Goal: Information Seeking & Learning: Learn about a topic

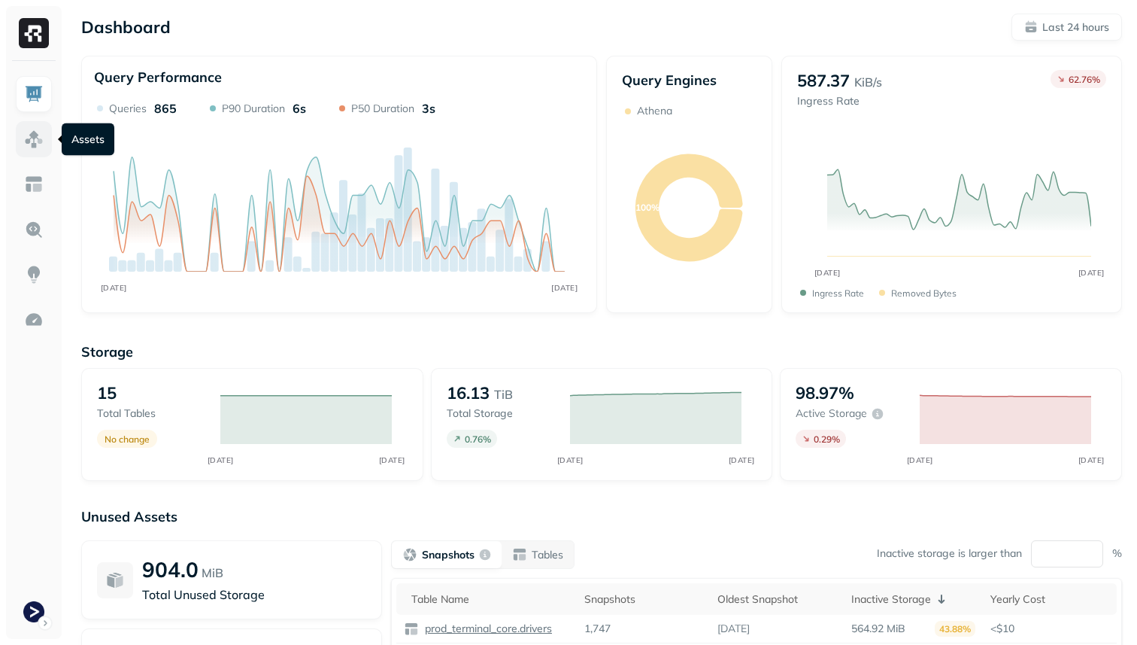
click at [42, 146] on img at bounding box center [34, 139] width 20 height 20
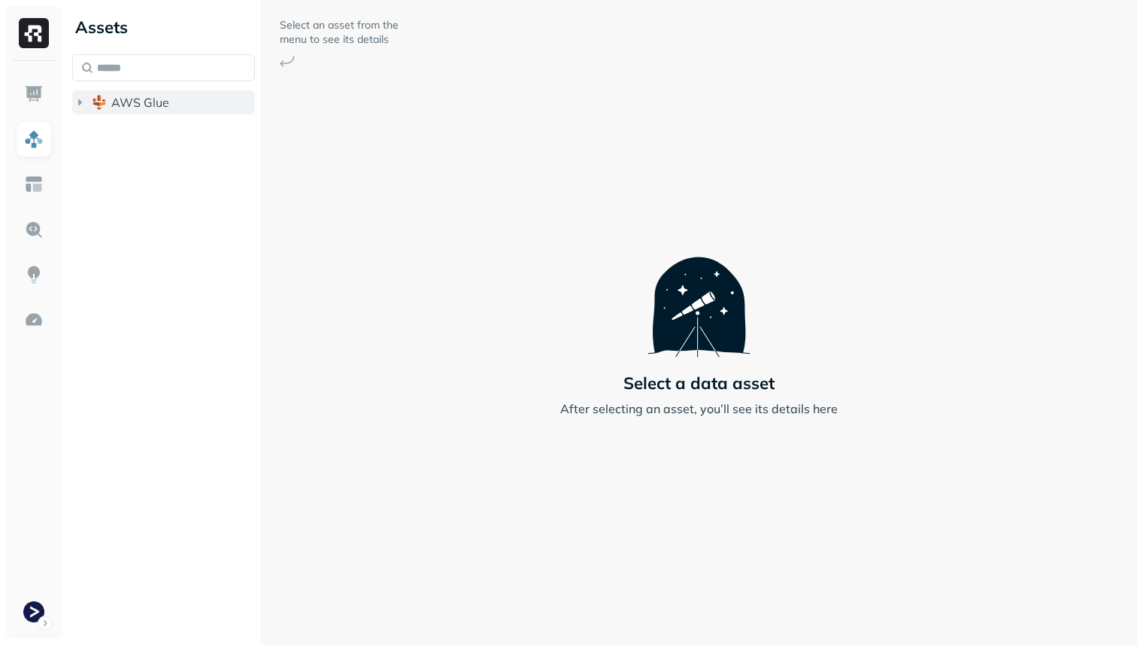
click at [153, 103] on span "AWS Glue" at bounding box center [140, 102] width 58 height 15
click at [153, 129] on span "prod_terminal_core" at bounding box center [180, 130] width 109 height 15
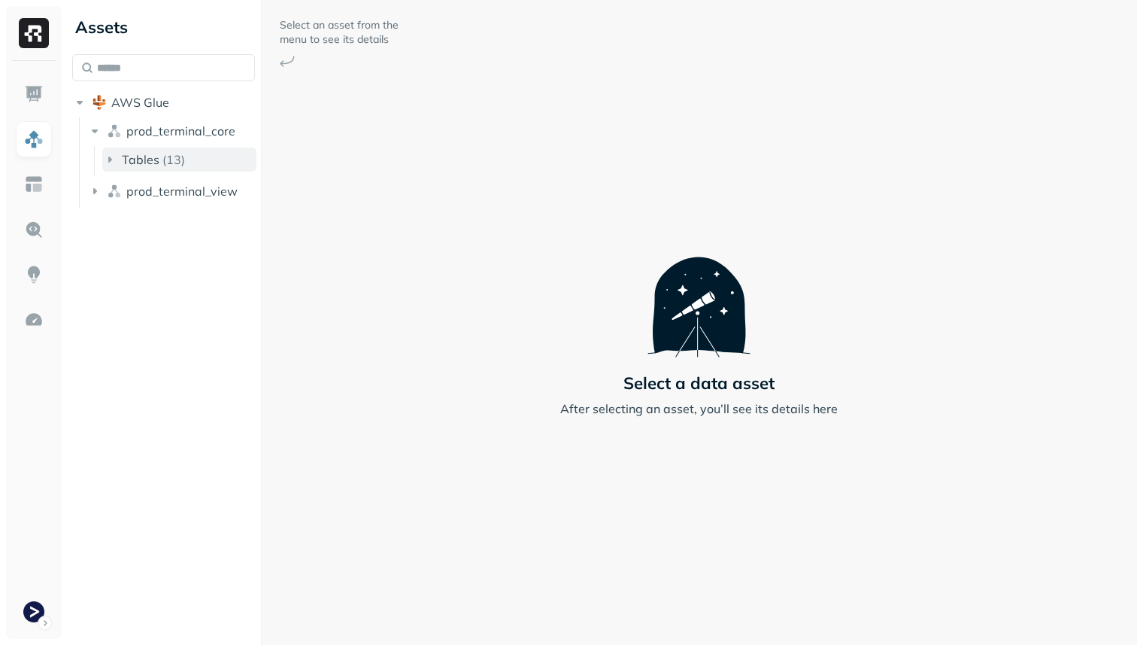
click at [153, 151] on button "Tables ( 13 )" at bounding box center [179, 159] width 154 height 24
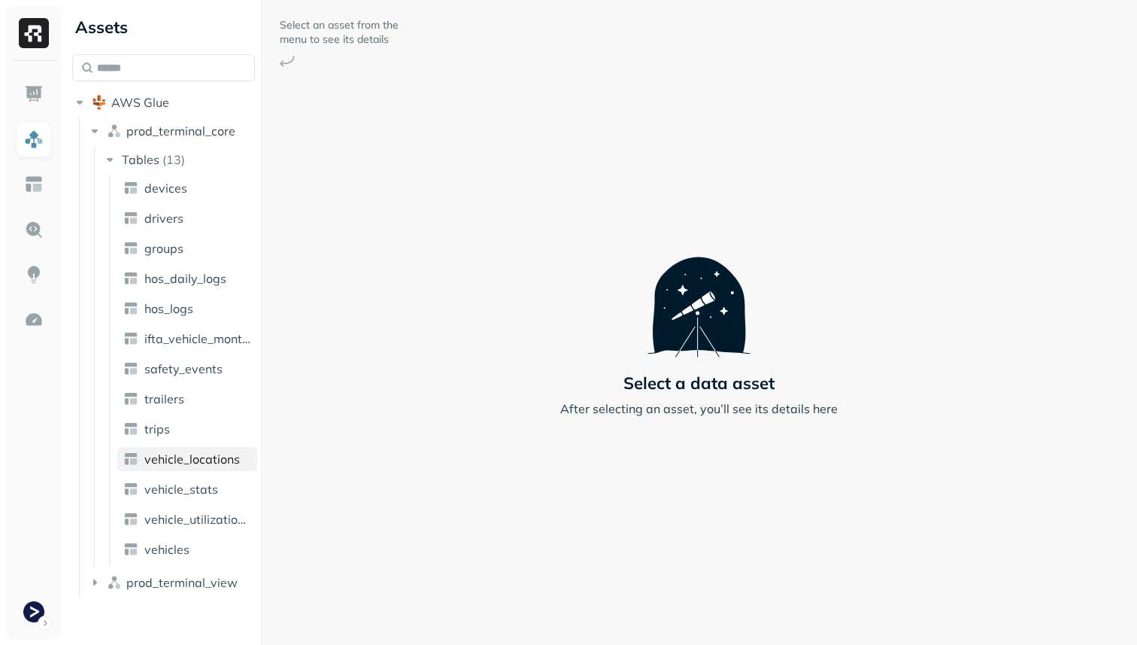
click at [211, 462] on span "vehicle_locations" at bounding box center [192, 458] width 96 height 15
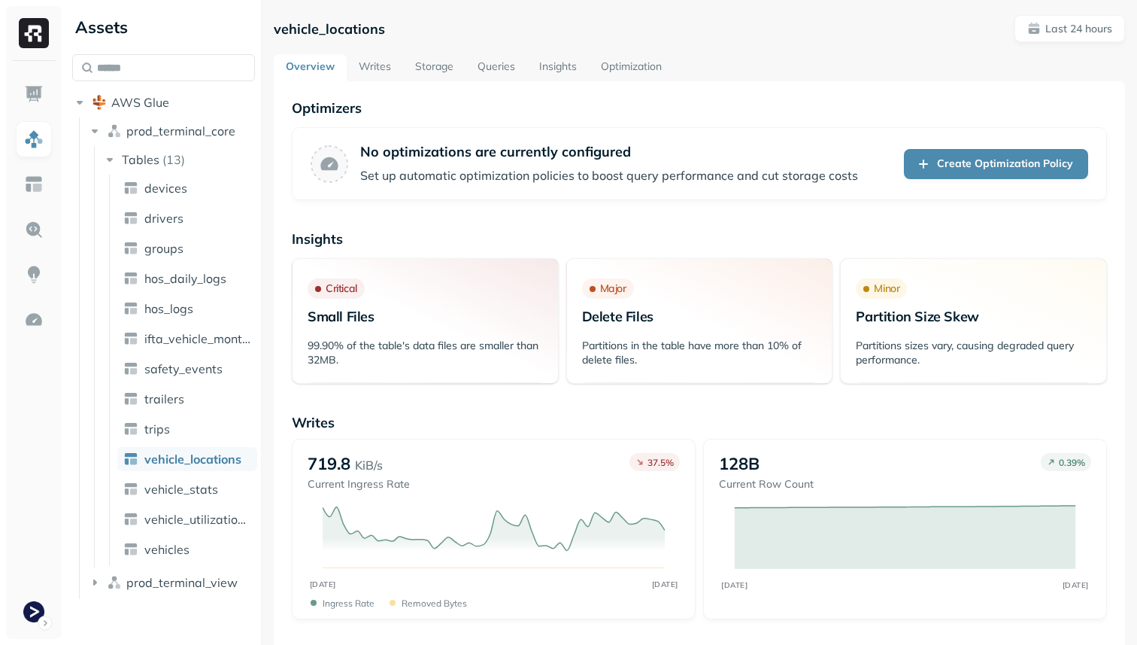
click at [493, 64] on link "Queries" at bounding box center [497, 67] width 62 height 27
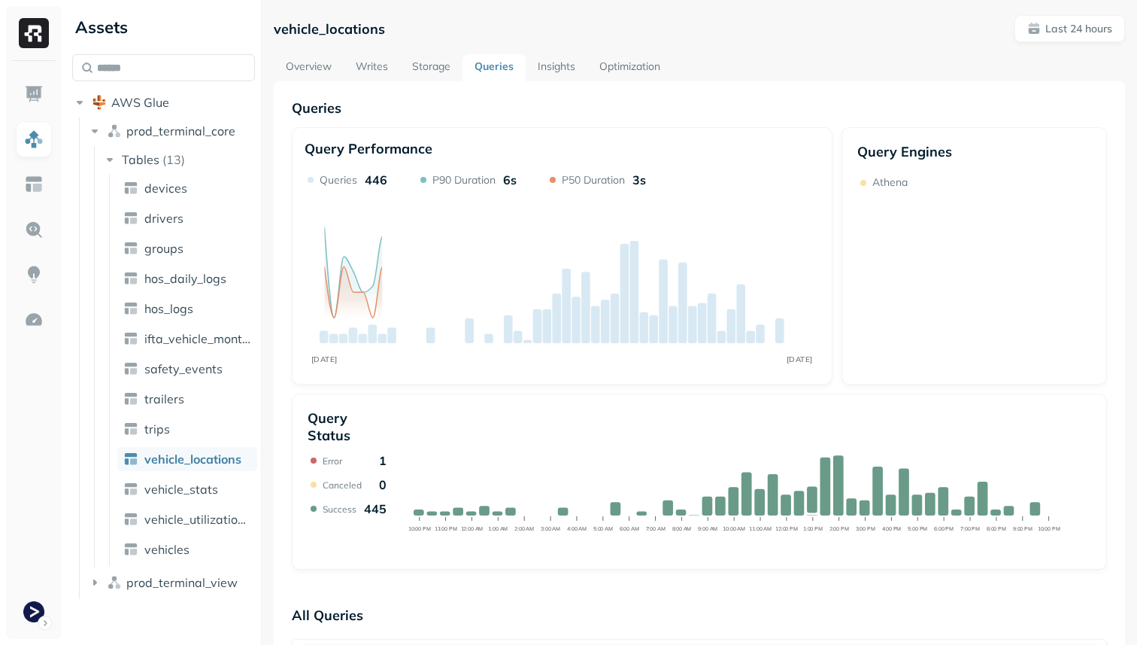
click at [435, 65] on link "Storage" at bounding box center [431, 67] width 62 height 27
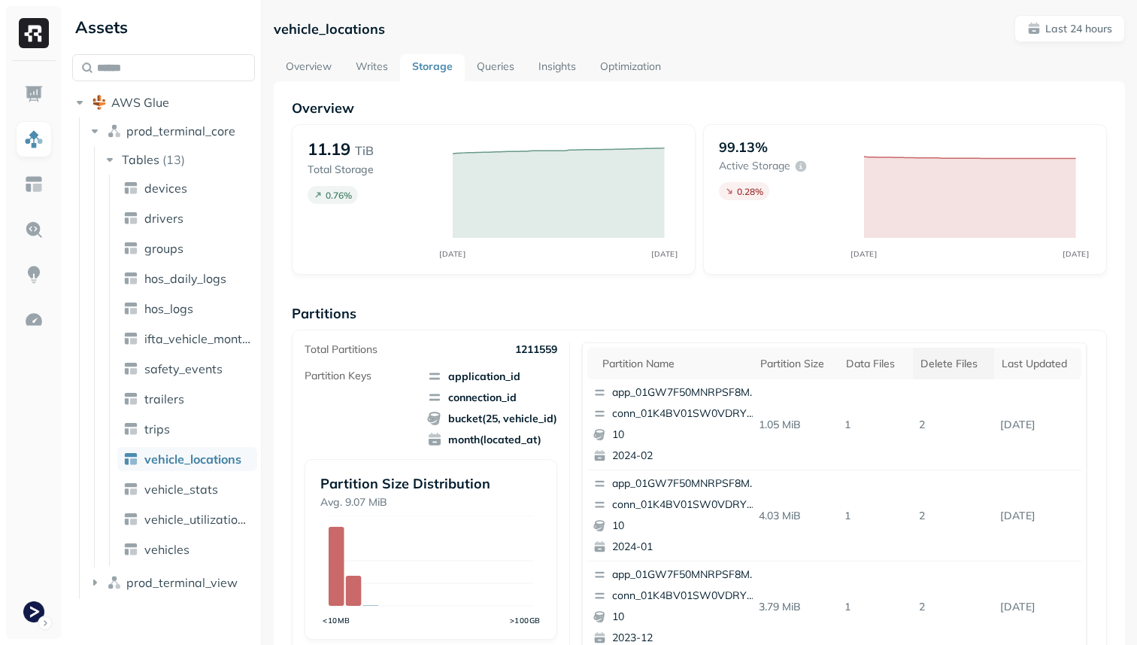
click at [925, 359] on div "Delete Files" at bounding box center [954, 364] width 66 height 14
click at [233, 490] on link "vehicle_stats" at bounding box center [187, 489] width 140 height 24
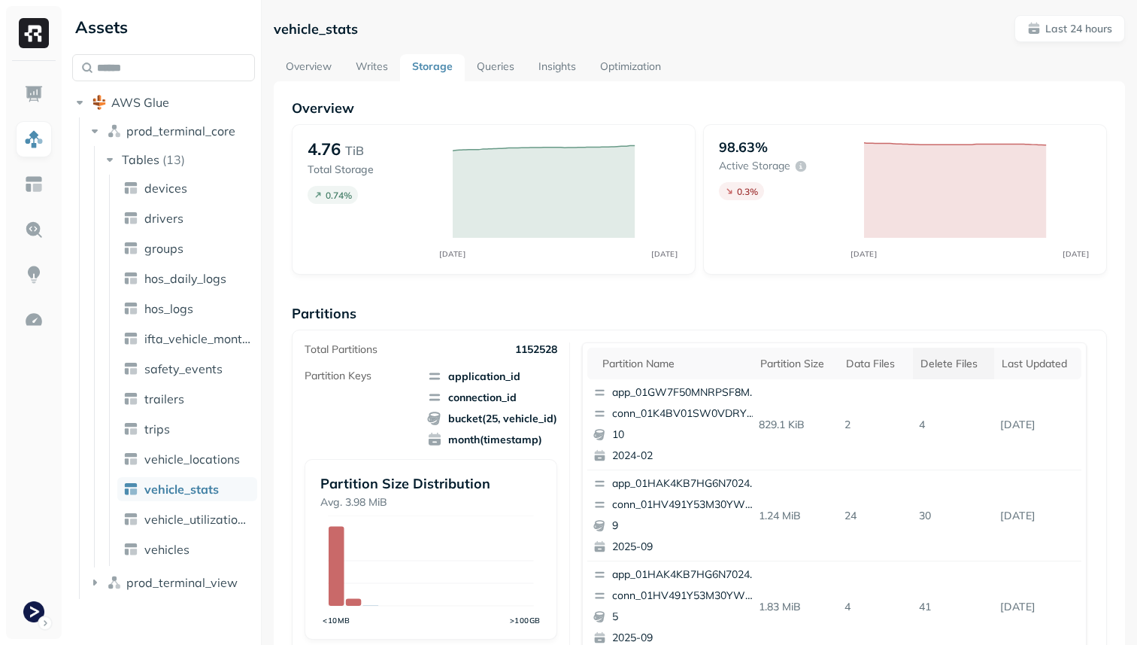
click at [976, 374] on th "Delete Files" at bounding box center [953, 364] width 81 height 32
click at [961, 362] on div "Delete Files" at bounding box center [954, 364] width 66 height 14
click at [1077, 27] on p "Last 24 hours" at bounding box center [1079, 29] width 67 height 14
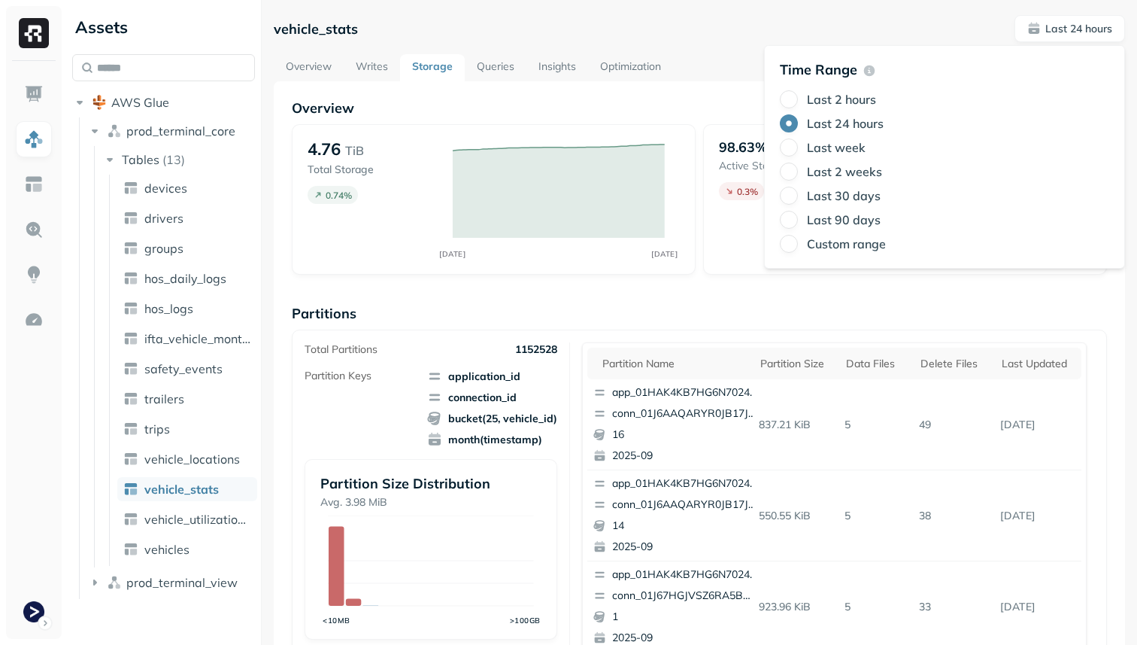
click at [856, 98] on label "Last 2 hours" at bounding box center [841, 99] width 69 height 15
click at [798, 98] on button "Last 2 hours" at bounding box center [789, 99] width 18 height 18
click at [750, 38] on div "vehicle_stats Last 2 hours" at bounding box center [700, 28] width 852 height 27
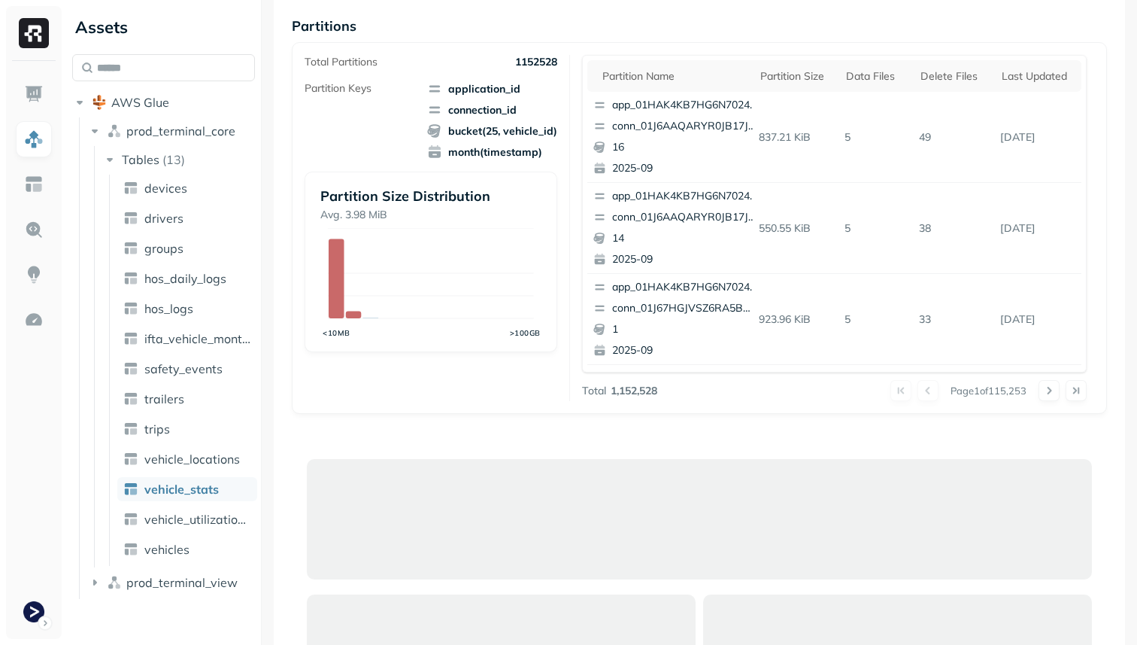
scroll to position [282, 0]
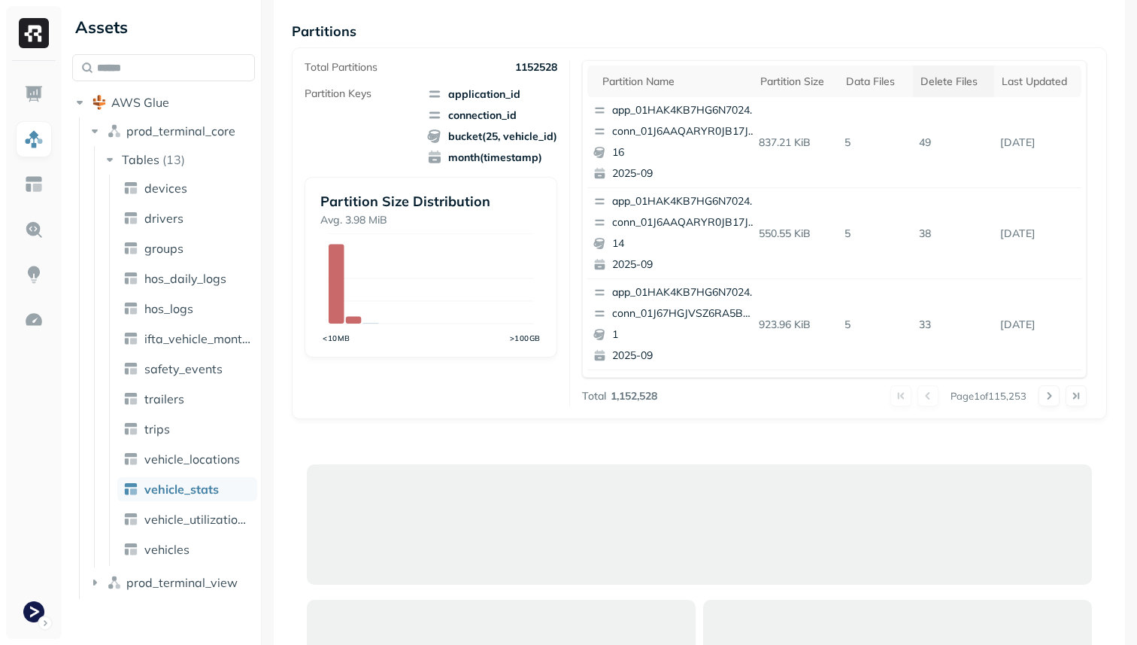
click at [947, 89] on th "Delete Files" at bounding box center [953, 81] width 81 height 32
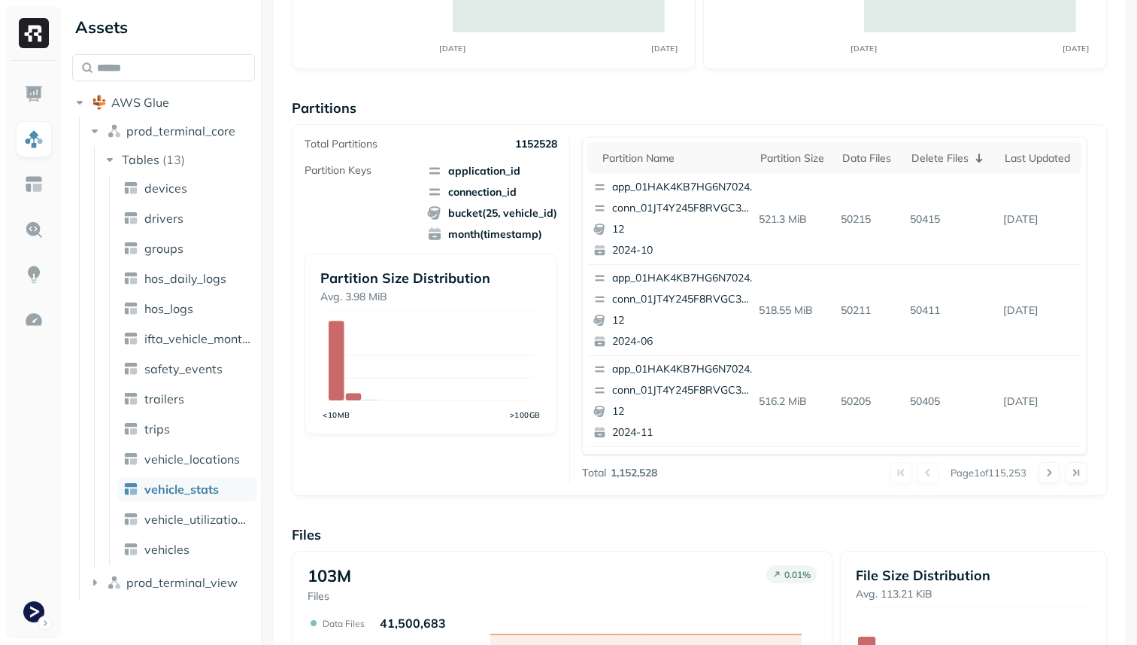
scroll to position [0, 0]
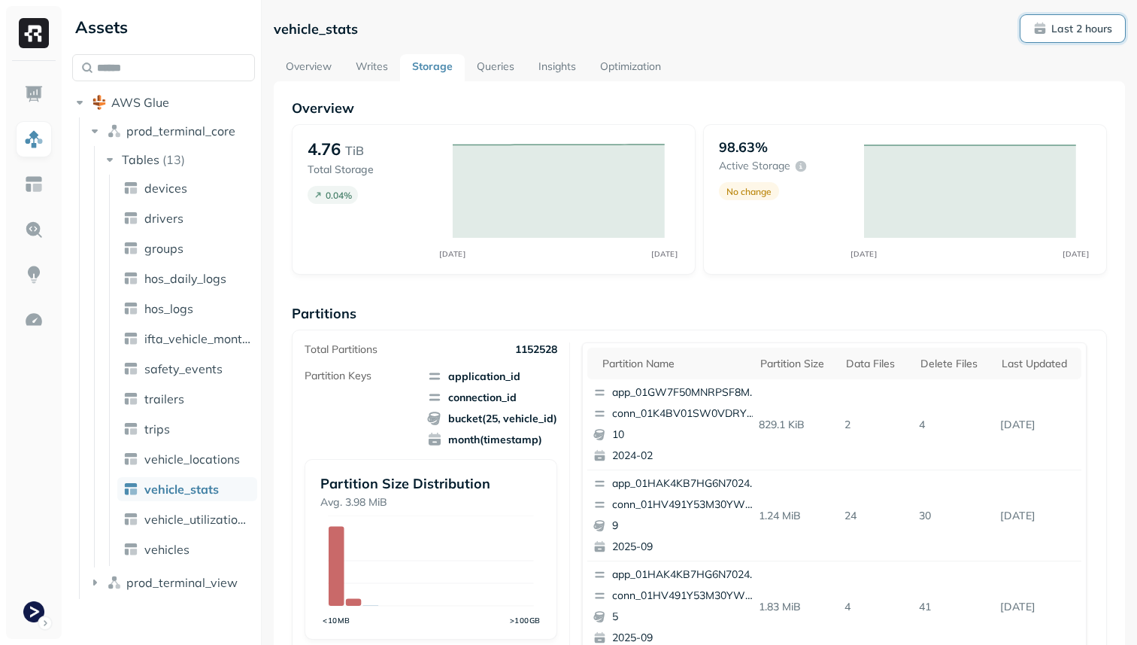
click at [1082, 25] on p "Last 2 hours" at bounding box center [1082, 29] width 61 height 14
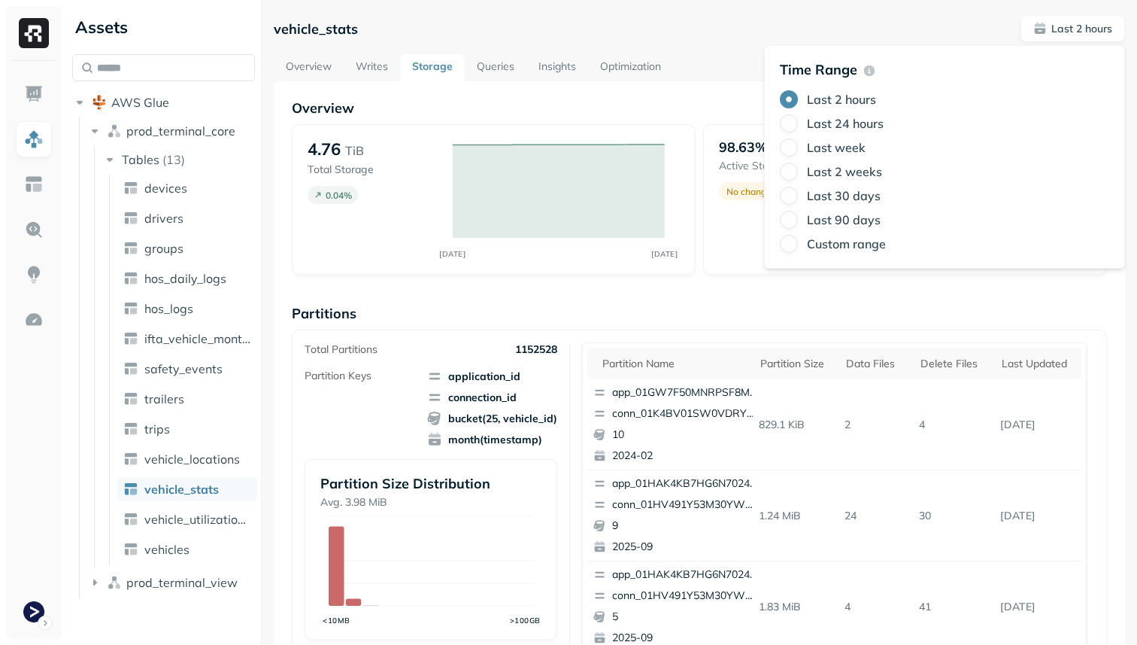
click at [865, 117] on label "Last 24 hours" at bounding box center [845, 123] width 77 height 15
click at [798, 117] on button "Last 24 hours" at bounding box center [789, 123] width 18 height 18
click at [555, 288] on div "Overview 4.76 TiB Total Storage 0.74 % SEP 03 SEP 04 98.63% Active storage 0.3 …" at bounding box center [699, 615] width 815 height 1033
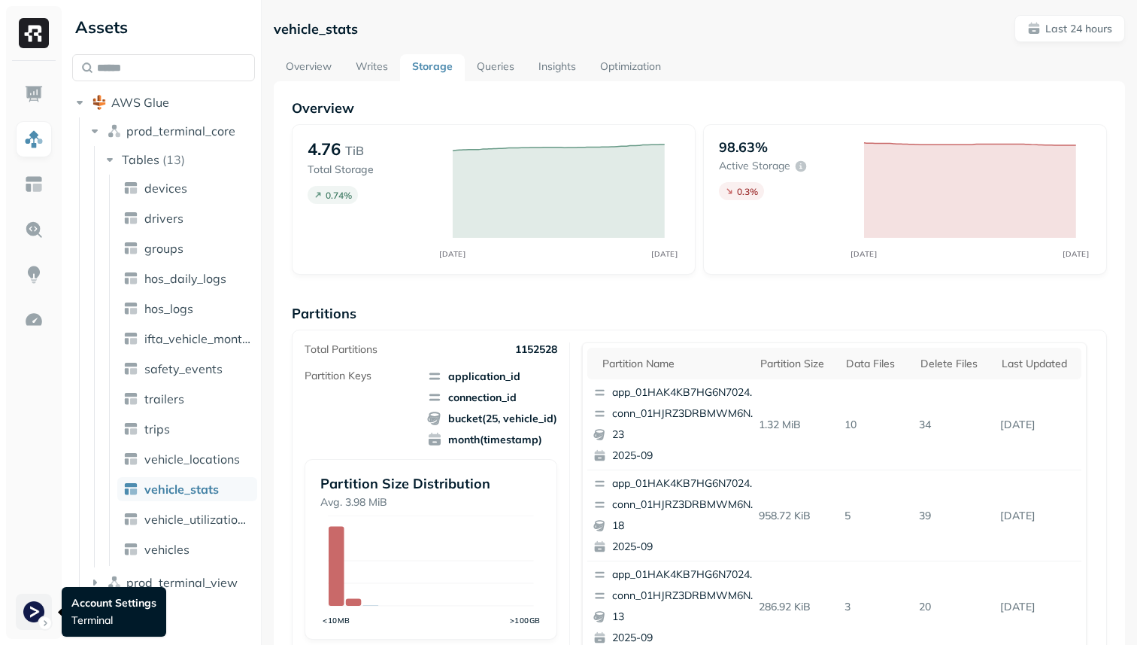
click at [35, 606] on html "Assets AWS Glue prod_terminal_core Tables ( 13 ) devices drivers groups hos_dai…" at bounding box center [568, 322] width 1137 height 645
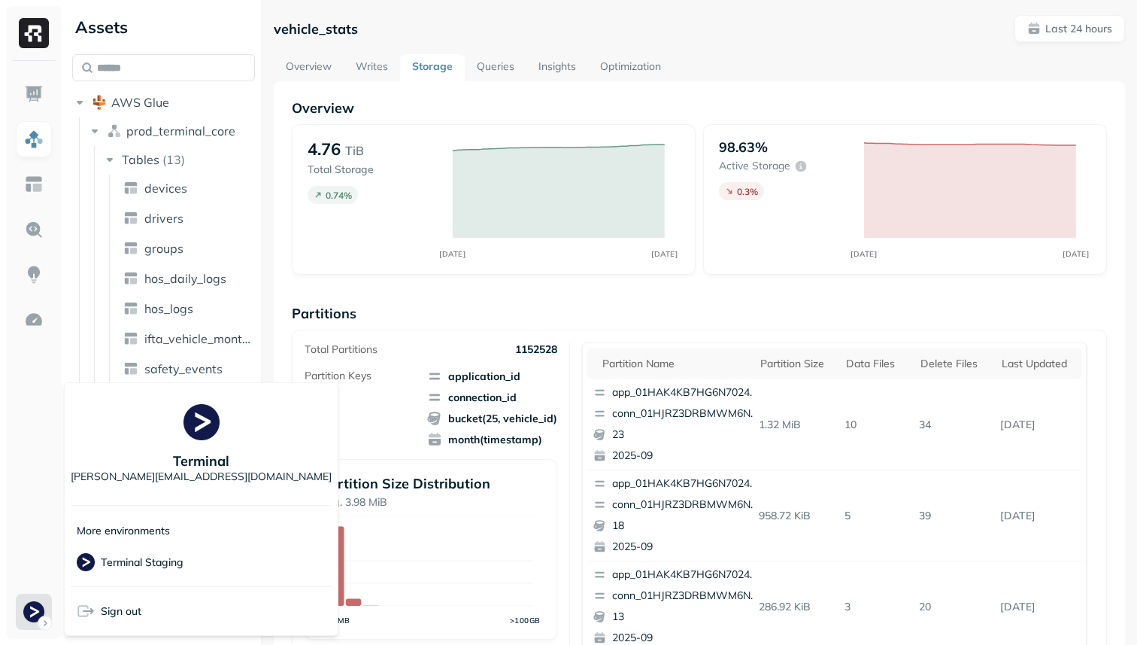
click at [0, 379] on html "Assets AWS Glue prod_terminal_core Tables ( 13 ) devices drivers groups hos_dai…" at bounding box center [568, 322] width 1137 height 645
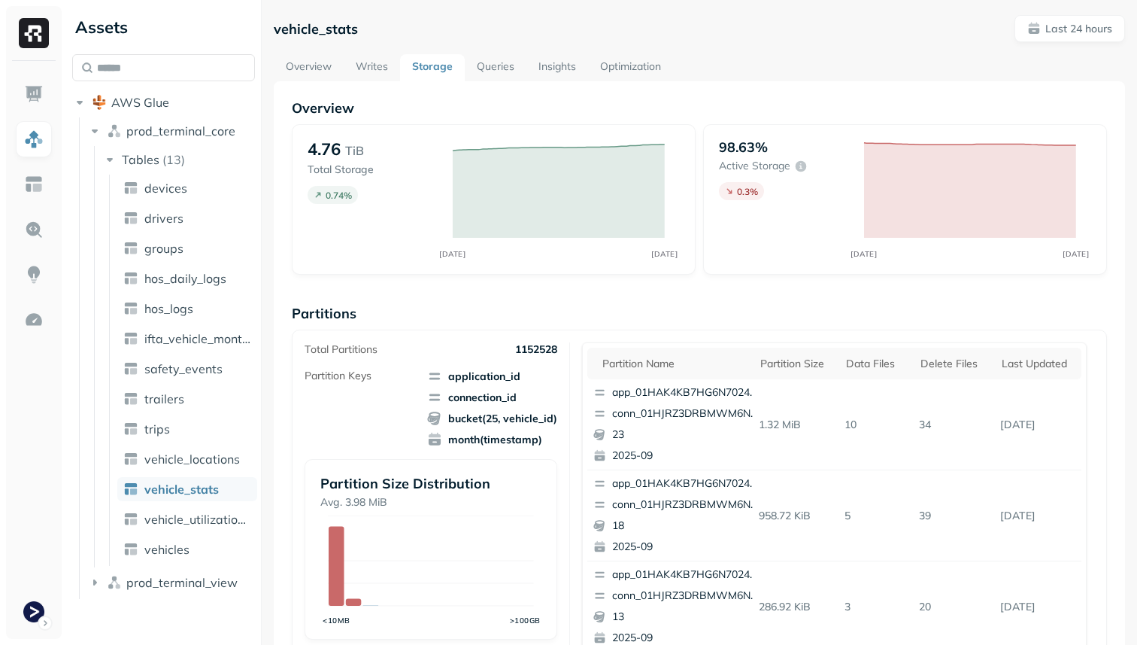
click at [501, 50] on div "vehicle_stats Last 24 hours Overview Writes Storage Queries Insights Optimizati…" at bounding box center [700, 582] width 852 height 1135
click at [501, 59] on link "Queries" at bounding box center [496, 67] width 62 height 27
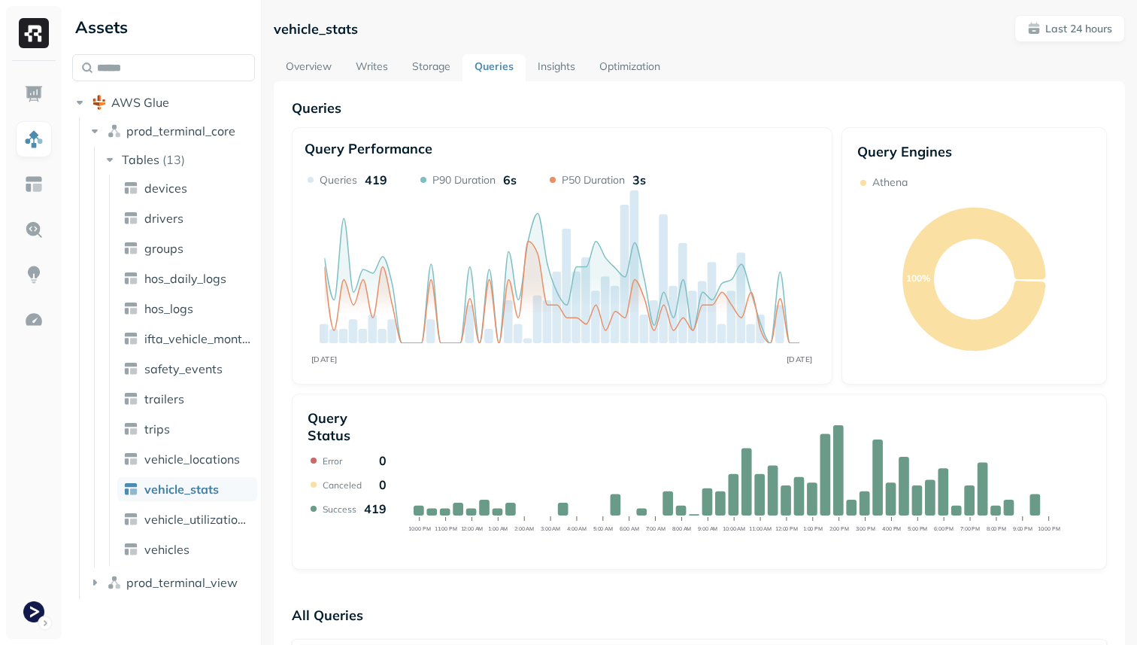
click at [323, 62] on link "Overview" at bounding box center [309, 67] width 70 height 27
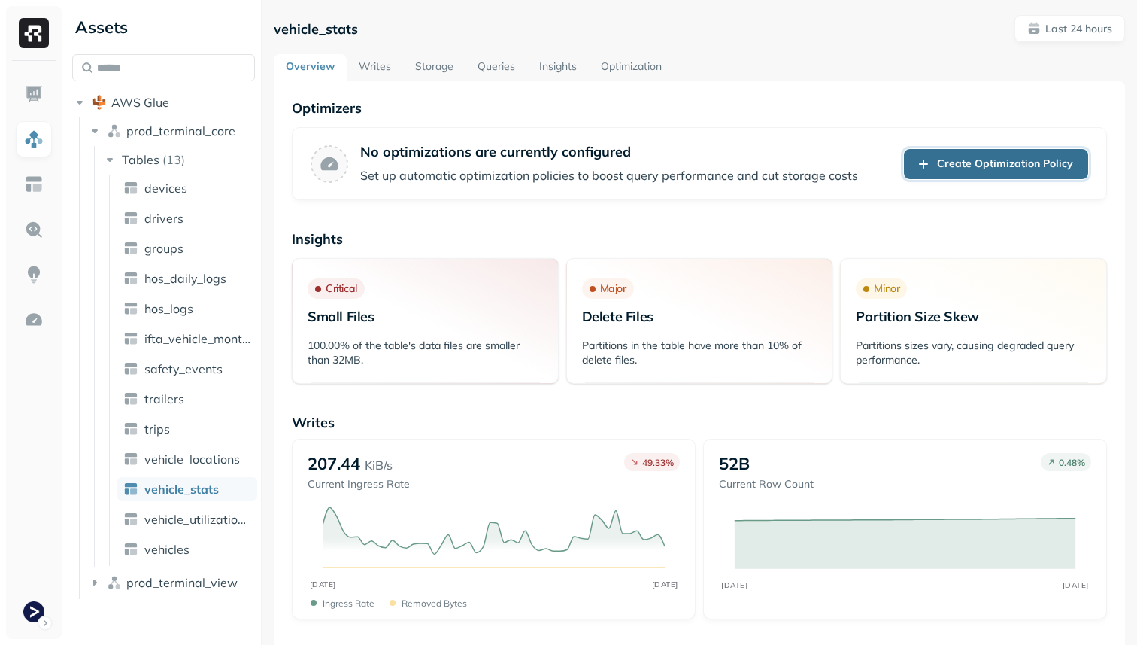
click at [919, 162] on link "Create Optimization Policy" at bounding box center [996, 164] width 184 height 30
click at [371, 59] on link "Writes" at bounding box center [375, 67] width 56 height 27
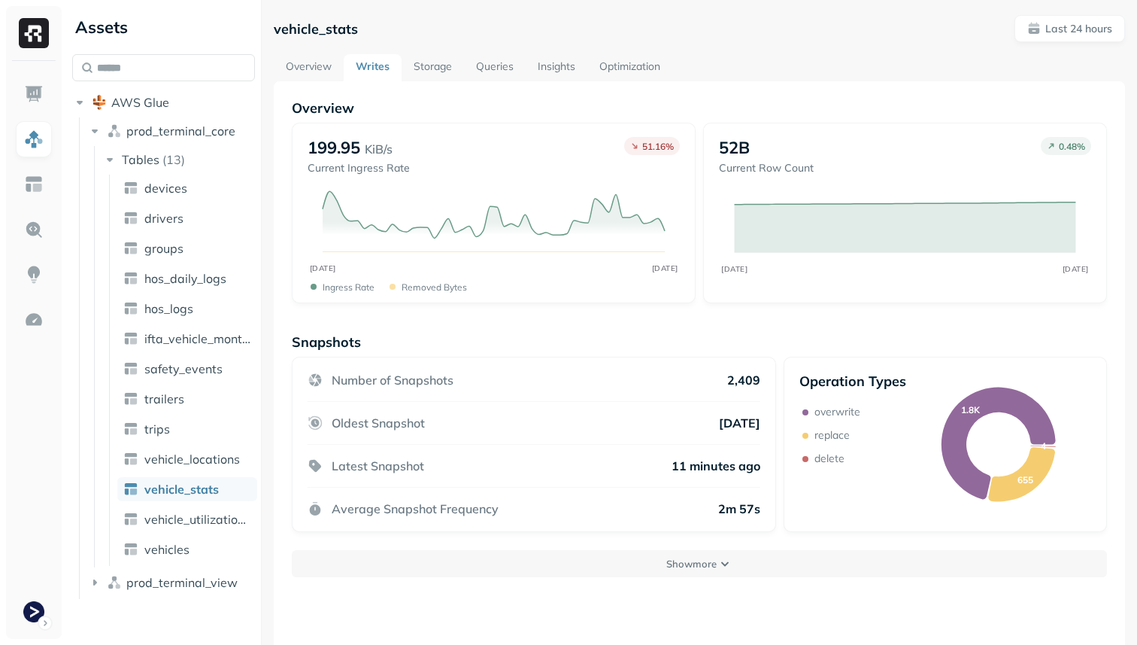
click at [508, 68] on link "Queries" at bounding box center [495, 67] width 62 height 27
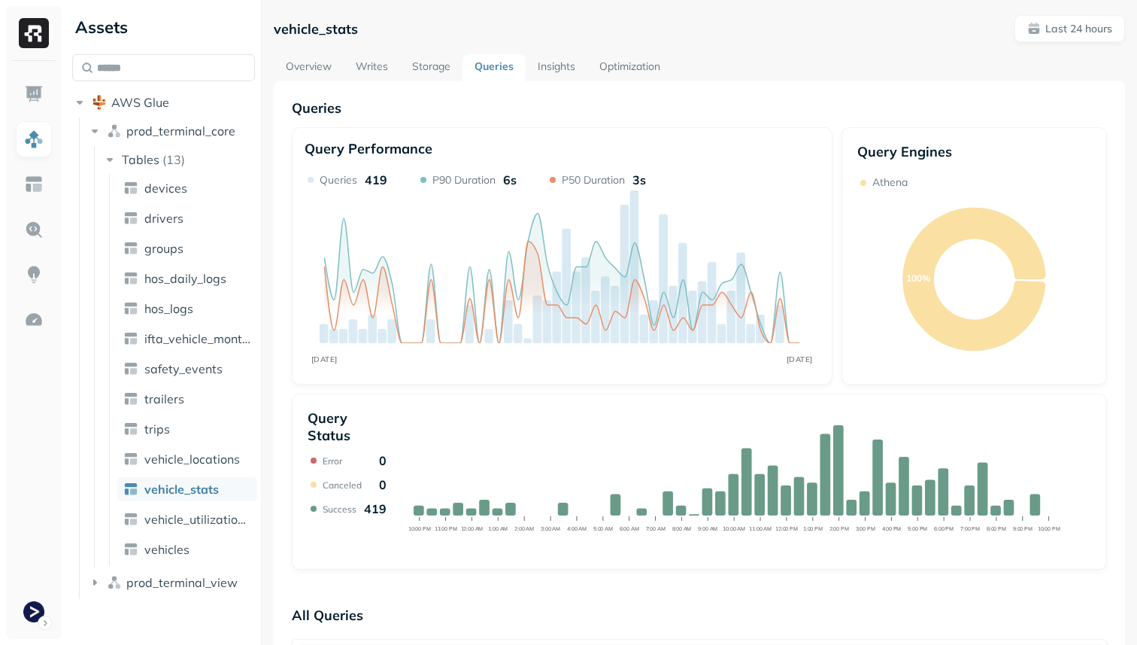
click at [444, 66] on link "Storage" at bounding box center [431, 67] width 62 height 27
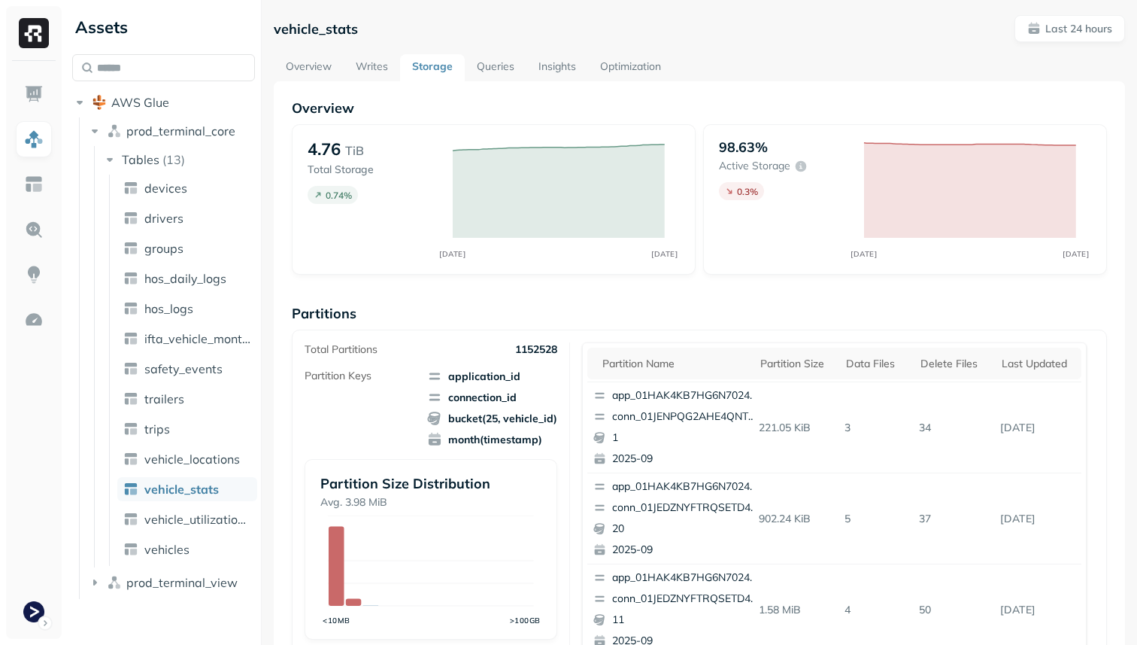
click at [393, 77] on link "Writes" at bounding box center [372, 67] width 56 height 27
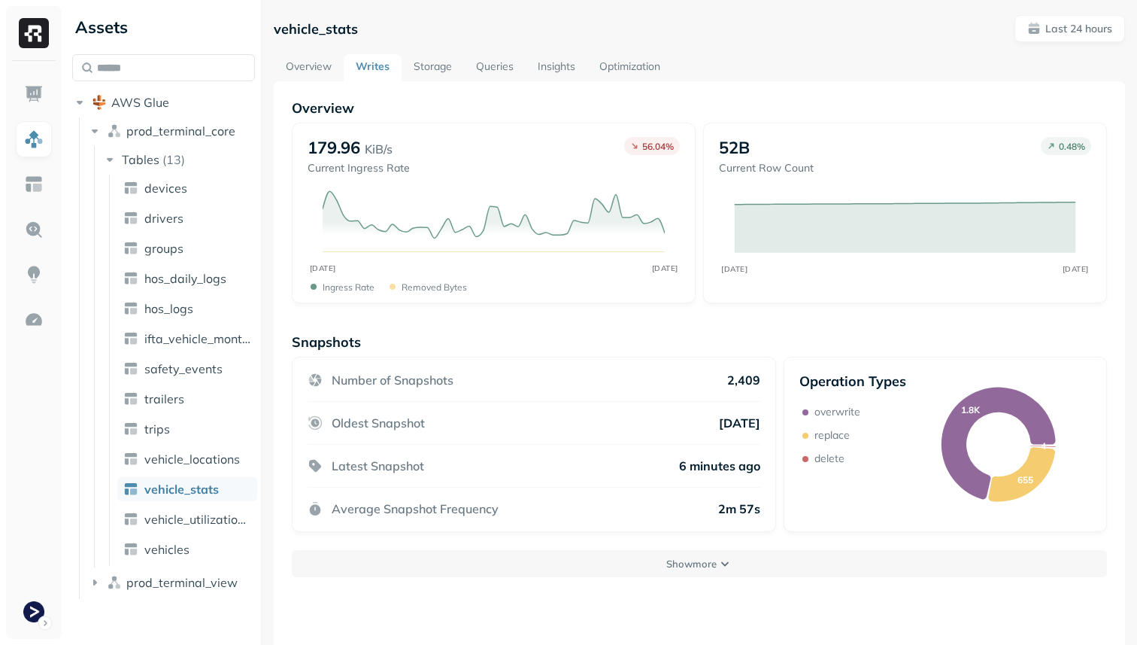
click at [305, 71] on link "Overview" at bounding box center [309, 67] width 70 height 27
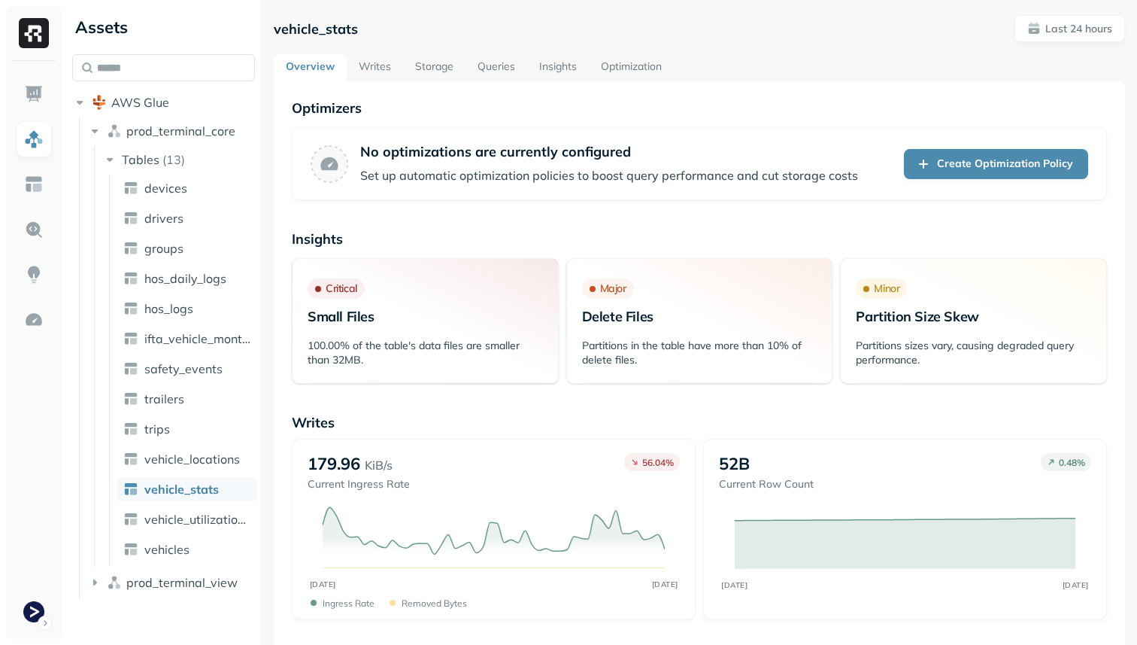
click at [609, 68] on link "Optimization" at bounding box center [631, 67] width 85 height 27
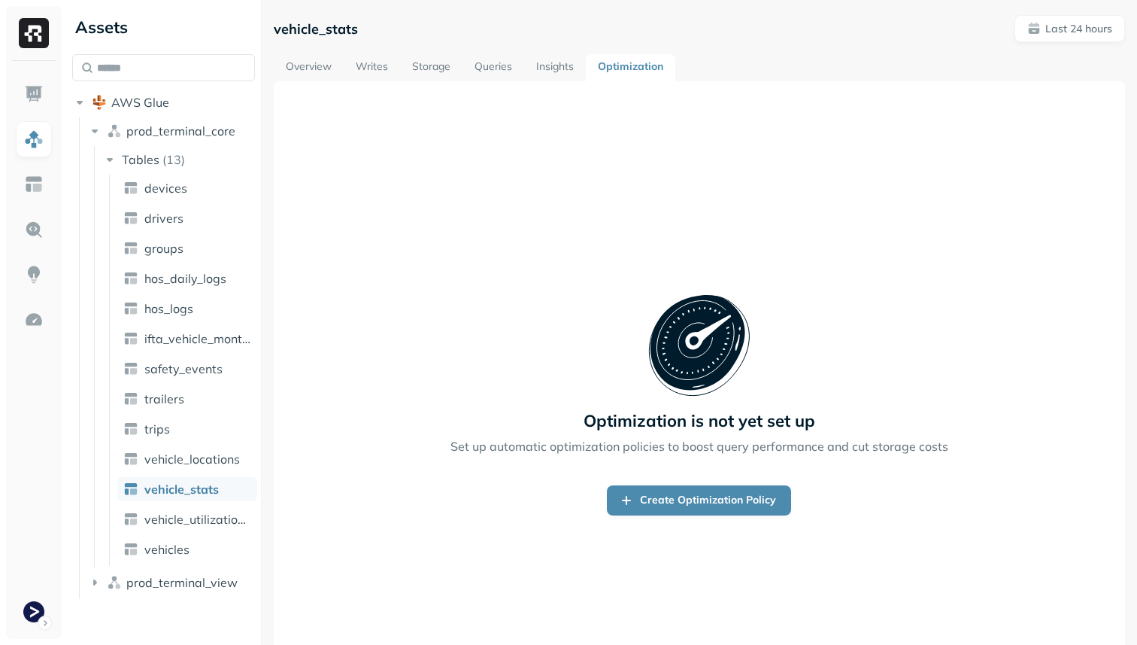
click at [569, 70] on link "Insights" at bounding box center [555, 67] width 62 height 27
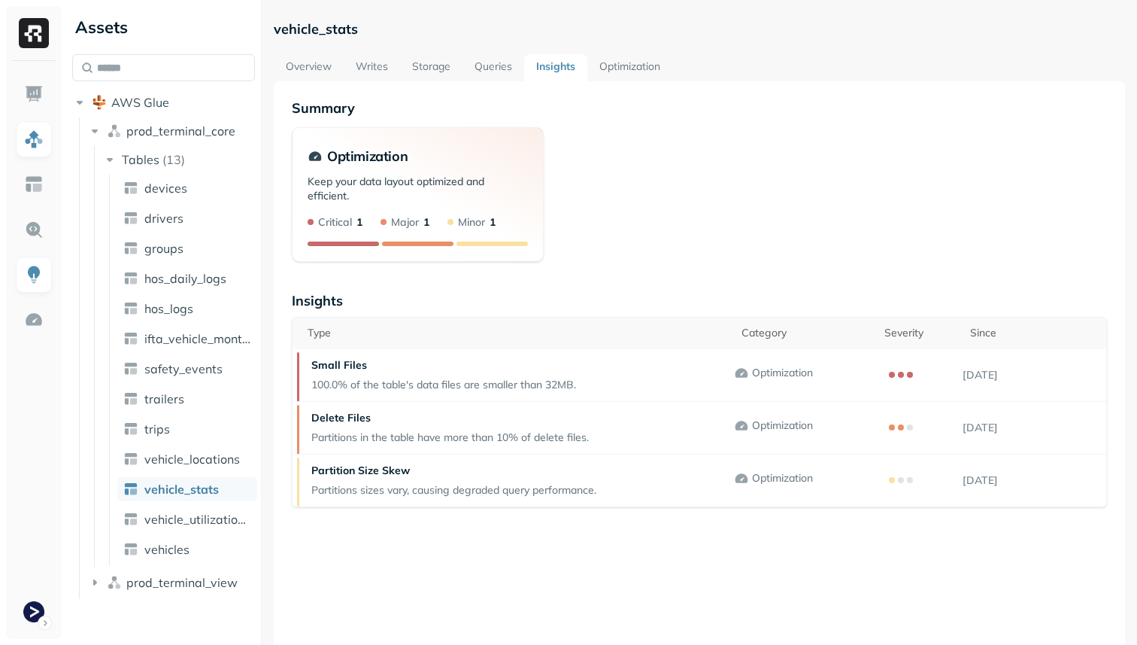
click at [476, 185] on p "Keep your data layout optimized and efficient." at bounding box center [418, 195] width 220 height 41
click at [354, 229] on div "Critical 1 Major 1 Minor 1" at bounding box center [418, 230] width 220 height 31
click at [354, 216] on div "Critical 1" at bounding box center [335, 222] width 55 height 14
click at [342, 244] on div at bounding box center [343, 243] width 71 height 5
click at [432, 247] on div "Keep your data layout optimized and efficient. Critical 1 Major 1 Minor 1" at bounding box center [418, 215] width 250 height 91
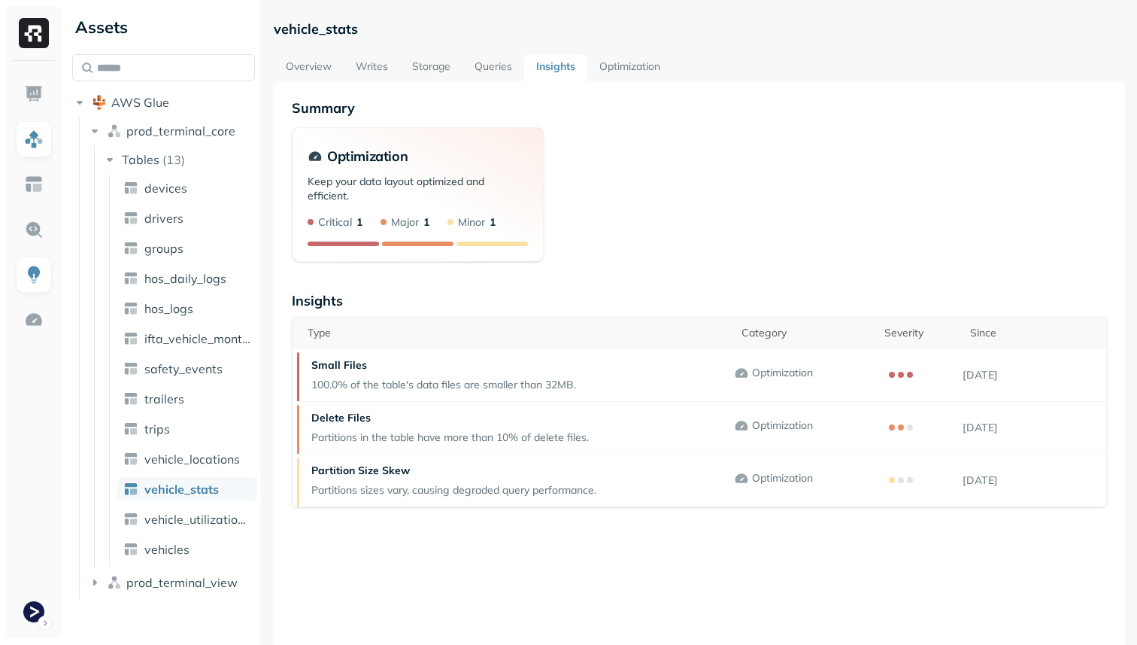
click at [503, 247] on div "Keep your data layout optimized and efficient. Critical 1 Major 1 Minor 1" at bounding box center [418, 215] width 250 height 91
click at [512, 387] on p "100.0% of the table's data files are smaller than 32MB." at bounding box center [443, 385] width 265 height 14
click at [768, 375] on p "Optimization" at bounding box center [782, 373] width 61 height 14
click at [900, 364] on td at bounding box center [920, 375] width 86 height 53
click at [975, 375] on p "Aug 21, 2025" at bounding box center [1035, 375] width 144 height 14
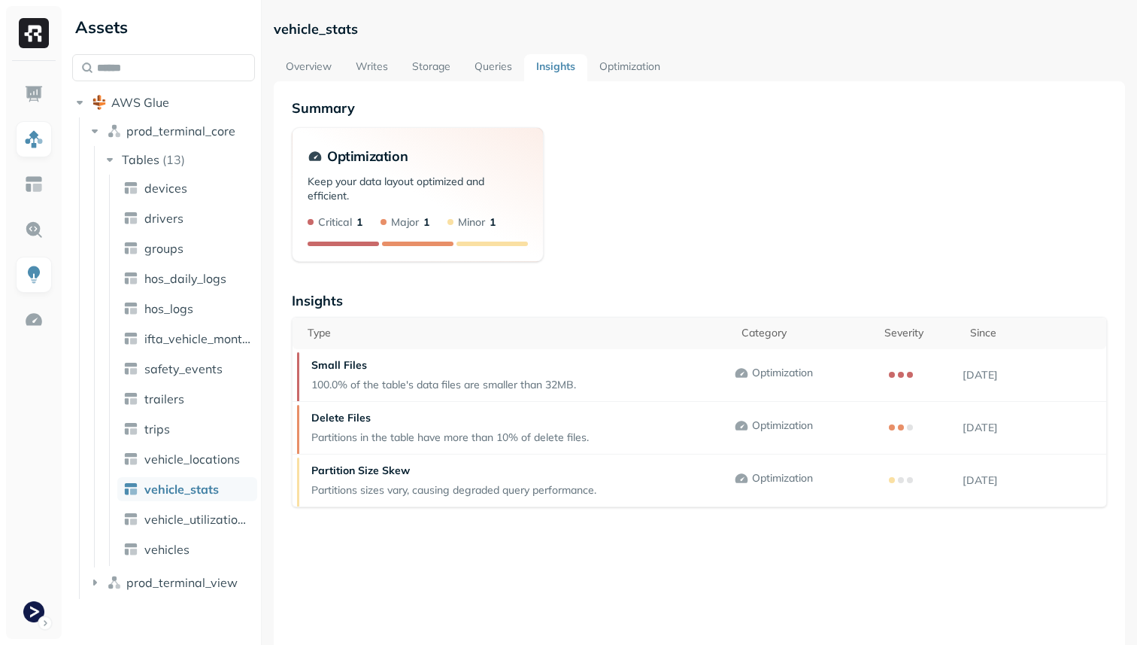
click at [446, 68] on link "Storage" at bounding box center [431, 67] width 62 height 27
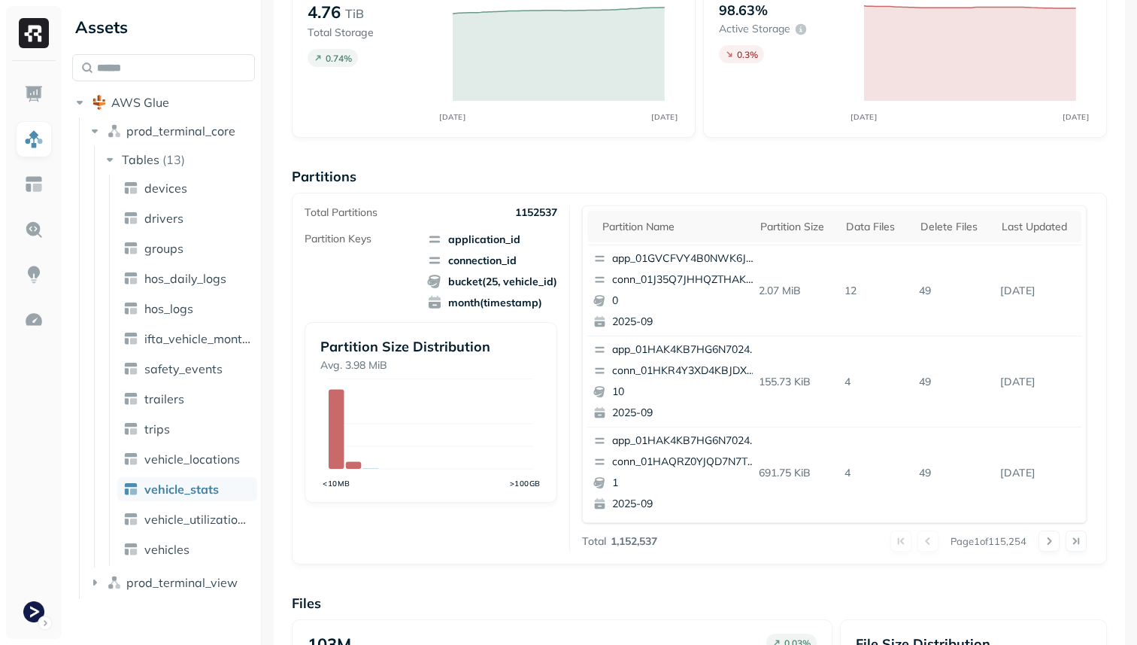
scroll to position [167, 0]
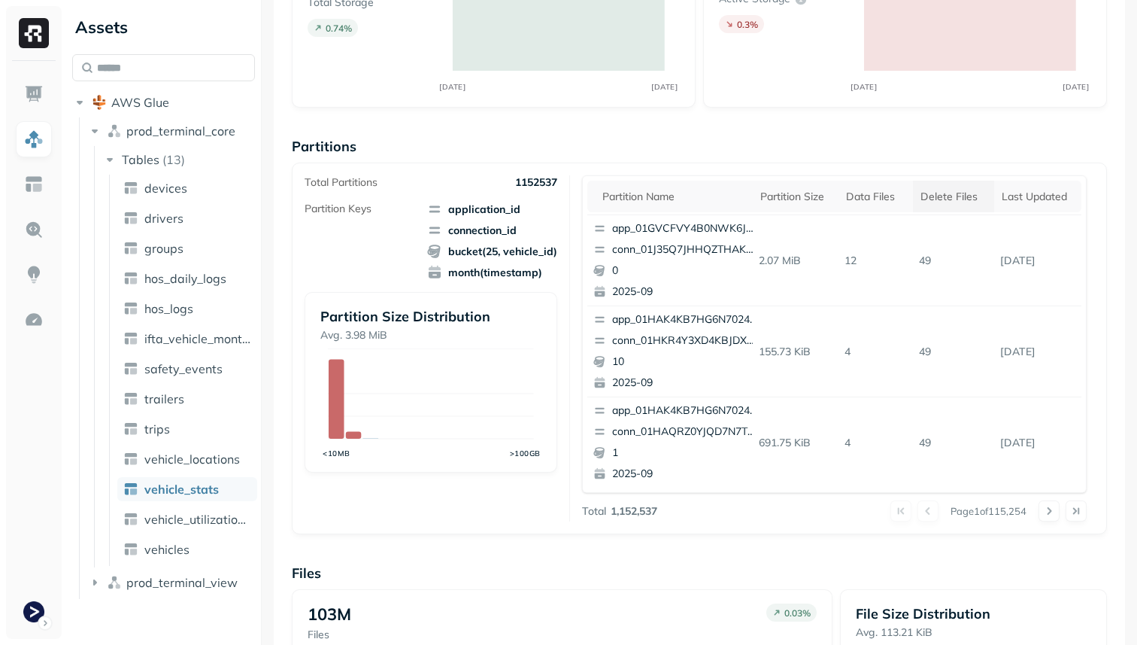
click at [961, 202] on div "Delete Files" at bounding box center [954, 197] width 66 height 14
click at [1049, 508] on button at bounding box center [1049, 510] width 21 height 21
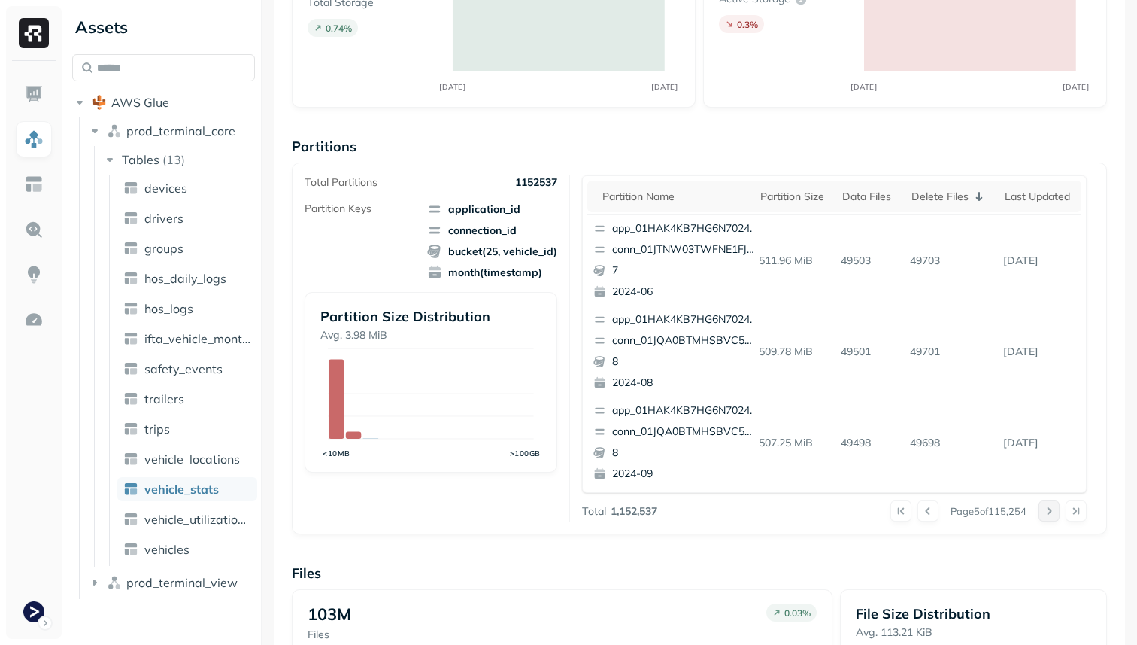
click at [1049, 508] on button at bounding box center [1049, 510] width 21 height 21
click at [1049, 508] on div at bounding box center [1063, 510] width 48 height 21
click at [1049, 508] on button at bounding box center [1049, 510] width 21 height 21
click at [1049, 508] on div at bounding box center [1063, 510] width 48 height 21
click at [1049, 508] on button at bounding box center [1049, 510] width 21 height 21
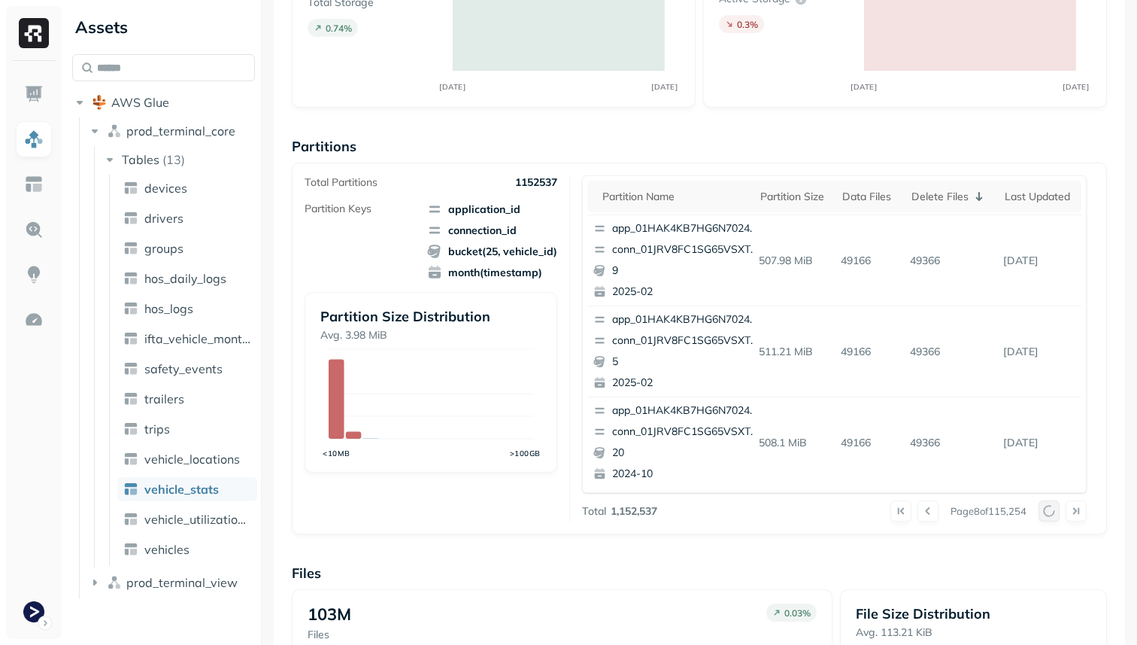
click at [1049, 508] on div at bounding box center [1063, 510] width 48 height 21
click at [1049, 508] on button at bounding box center [1049, 510] width 21 height 21
click at [1049, 508] on div at bounding box center [1063, 510] width 48 height 21
click at [1049, 508] on button at bounding box center [1049, 510] width 21 height 21
click at [1049, 508] on div at bounding box center [1063, 510] width 48 height 21
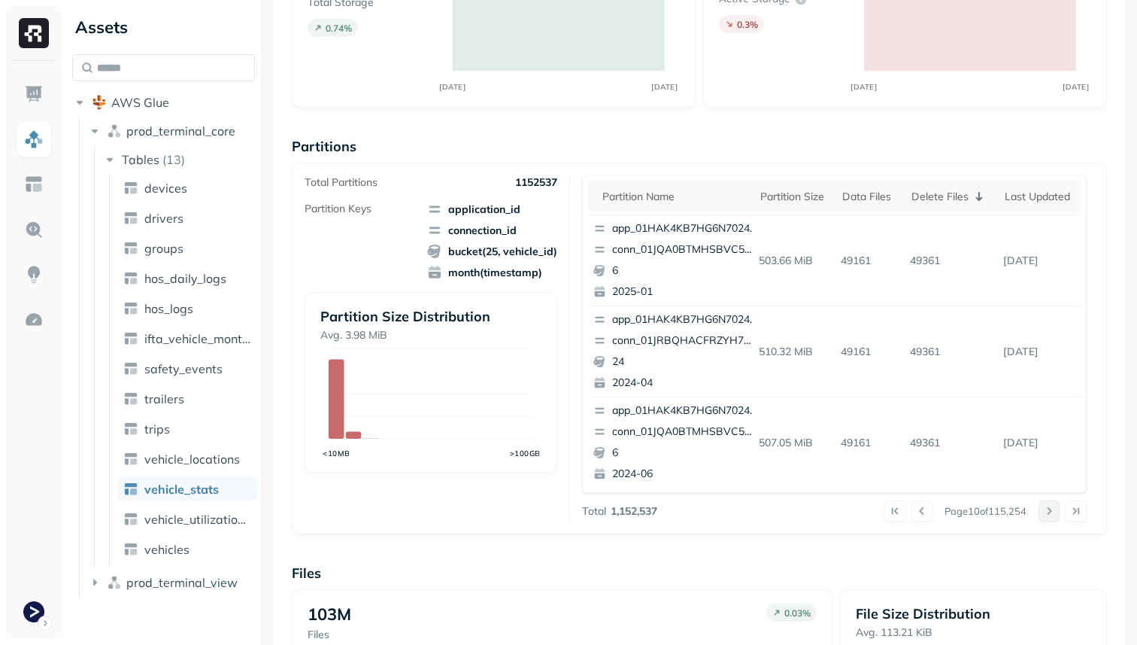
click at [1049, 508] on button at bounding box center [1049, 510] width 21 height 21
click at [1049, 508] on div at bounding box center [1063, 510] width 48 height 21
click at [1049, 508] on button at bounding box center [1049, 510] width 21 height 21
click at [1049, 508] on div at bounding box center [1063, 510] width 48 height 21
click at [1049, 508] on button at bounding box center [1049, 510] width 21 height 21
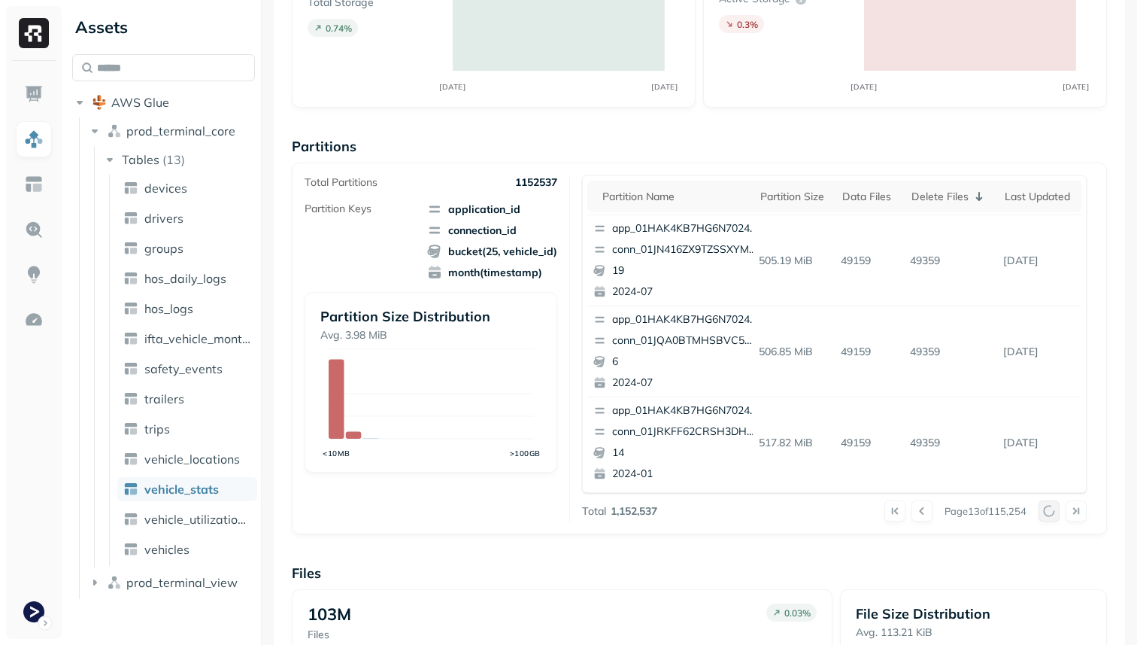
click at [1049, 508] on div at bounding box center [1063, 510] width 48 height 21
click at [1049, 508] on button at bounding box center [1049, 510] width 21 height 21
click at [1049, 508] on div at bounding box center [1063, 510] width 48 height 21
click at [1049, 508] on button at bounding box center [1049, 510] width 21 height 21
click at [1049, 508] on div at bounding box center [1063, 510] width 48 height 21
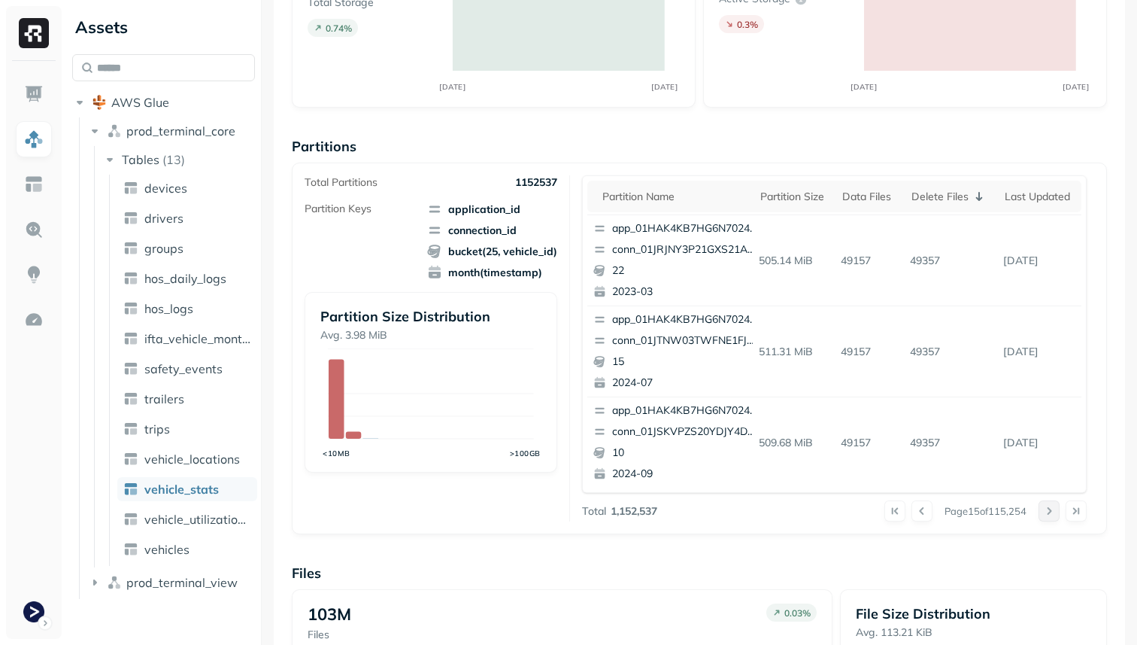
click at [1049, 508] on button at bounding box center [1049, 510] width 21 height 21
click at [1049, 508] on div at bounding box center [1063, 510] width 48 height 21
click at [1049, 508] on button at bounding box center [1049, 510] width 21 height 21
click at [1049, 508] on div at bounding box center [1063, 510] width 48 height 21
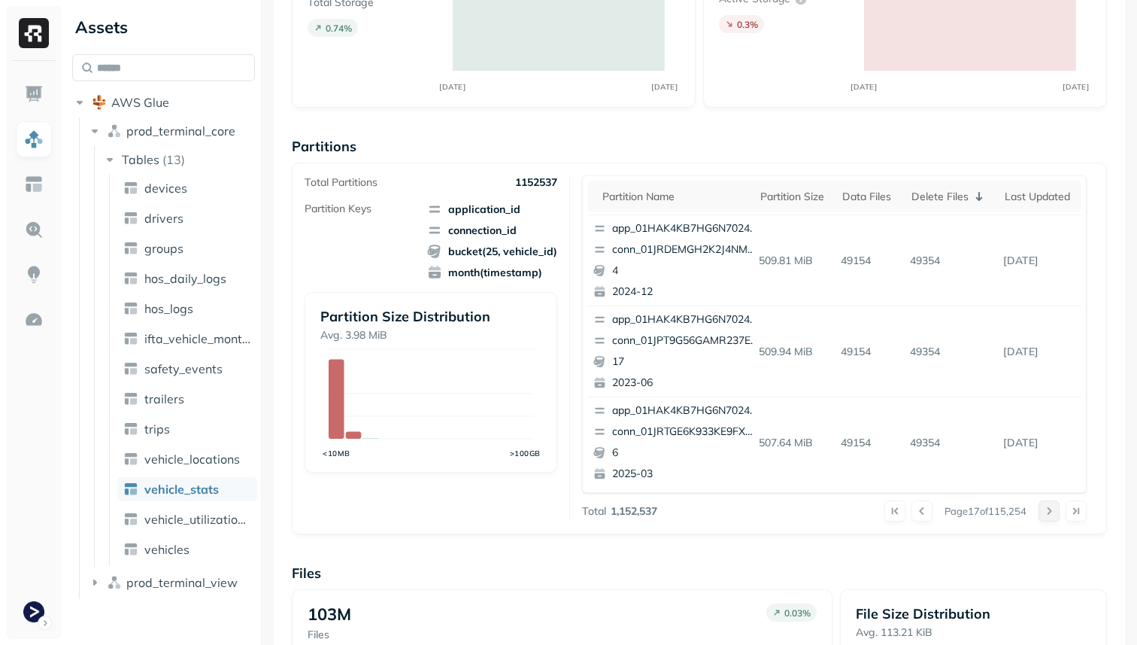
click at [1049, 508] on button at bounding box center [1049, 510] width 21 height 21
click at [1049, 508] on div at bounding box center [1063, 510] width 48 height 21
click at [1049, 508] on button at bounding box center [1049, 510] width 21 height 21
click at [1049, 508] on div at bounding box center [1063, 510] width 48 height 21
click at [1049, 508] on button at bounding box center [1049, 510] width 21 height 21
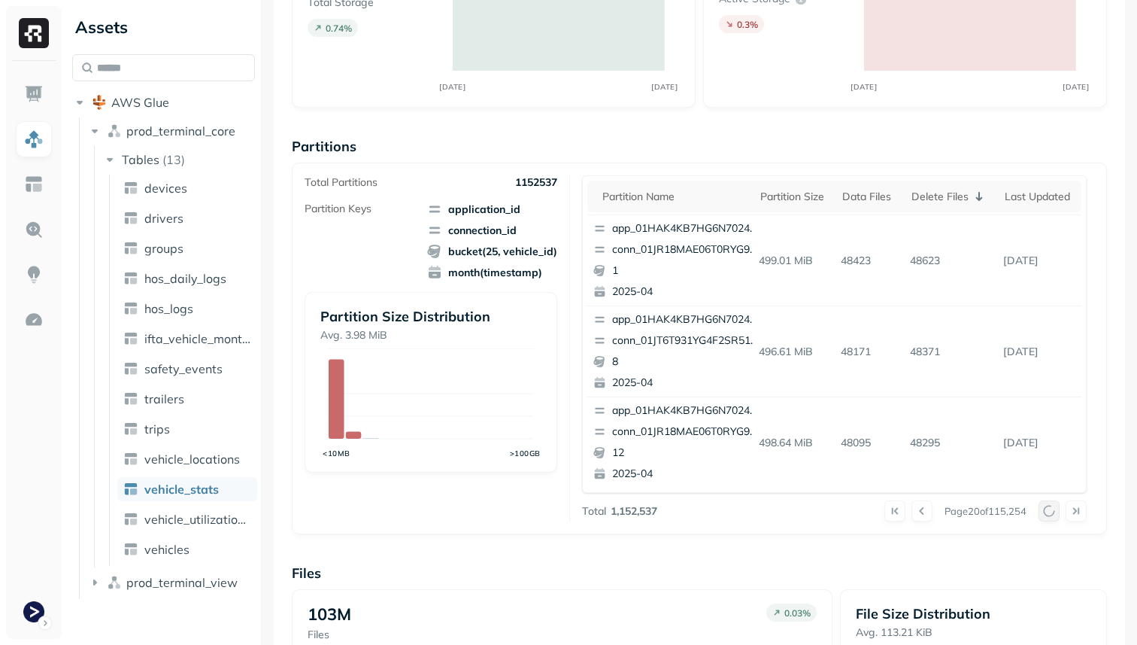
click at [1049, 508] on div at bounding box center [1063, 510] width 48 height 21
click at [1049, 508] on button at bounding box center [1049, 510] width 21 height 21
click at [1049, 508] on div at bounding box center [1063, 510] width 48 height 21
click at [1049, 508] on button at bounding box center [1049, 510] width 21 height 21
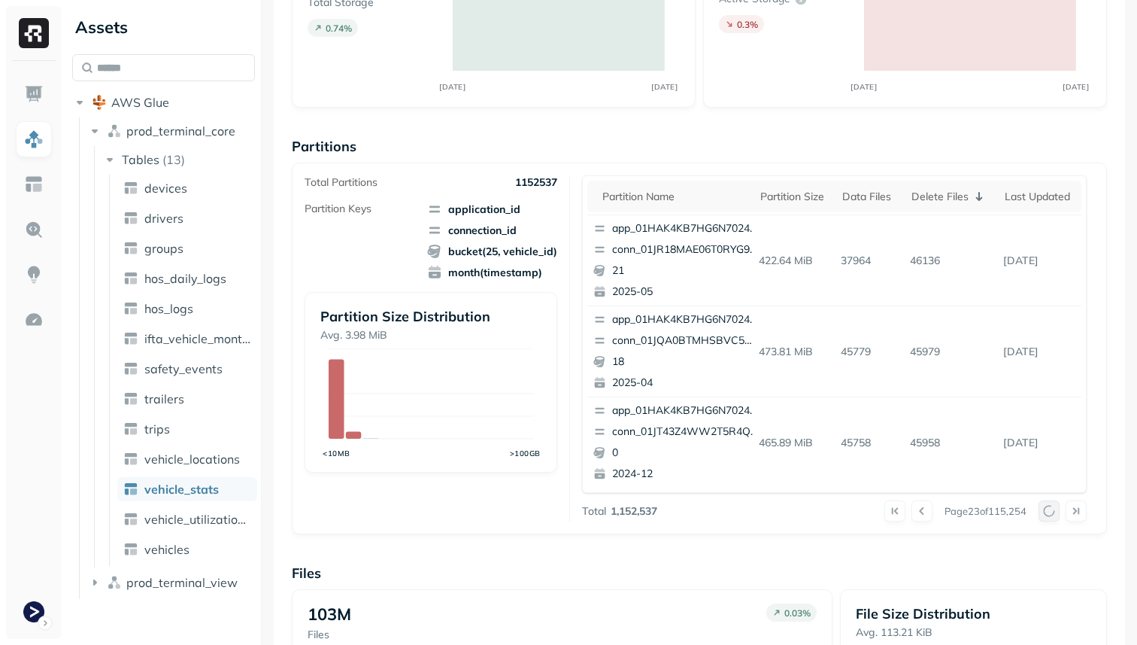
click at [1049, 508] on div at bounding box center [1063, 510] width 48 height 21
click at [1049, 508] on button at bounding box center [1049, 510] width 21 height 21
click at [885, 502] on button at bounding box center [895, 510] width 21 height 21
click at [940, 196] on div "Delete Files" at bounding box center [951, 196] width 79 height 18
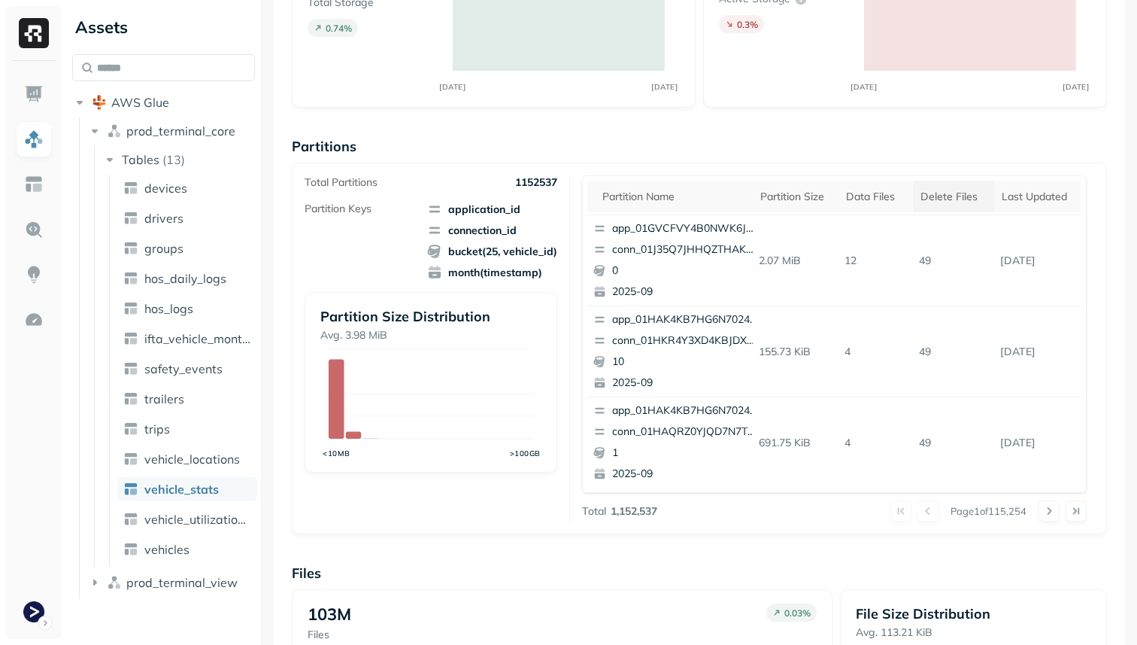
click at [940, 196] on div "Delete Files" at bounding box center [954, 197] width 66 height 14
click at [229, 457] on span "vehicle_locations" at bounding box center [192, 458] width 96 height 15
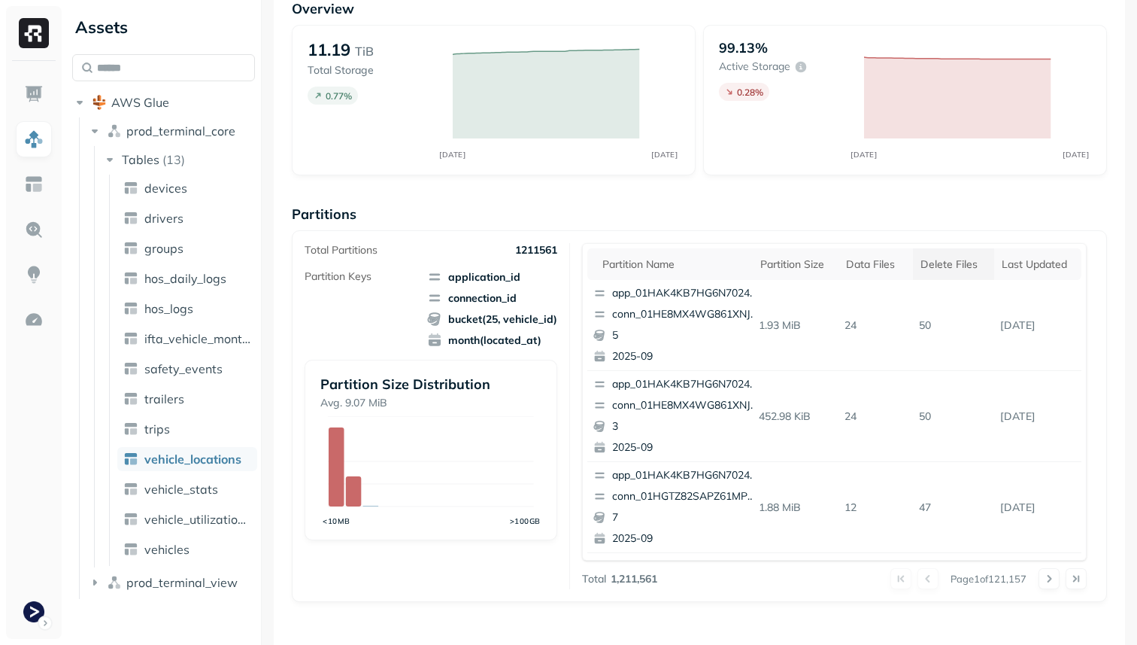
click at [953, 268] on div "Delete Files" at bounding box center [954, 264] width 66 height 14
click at [953, 268] on div "Delete Files" at bounding box center [951, 264] width 79 height 18
click at [953, 268] on div "Delete Files" at bounding box center [954, 264] width 66 height 14
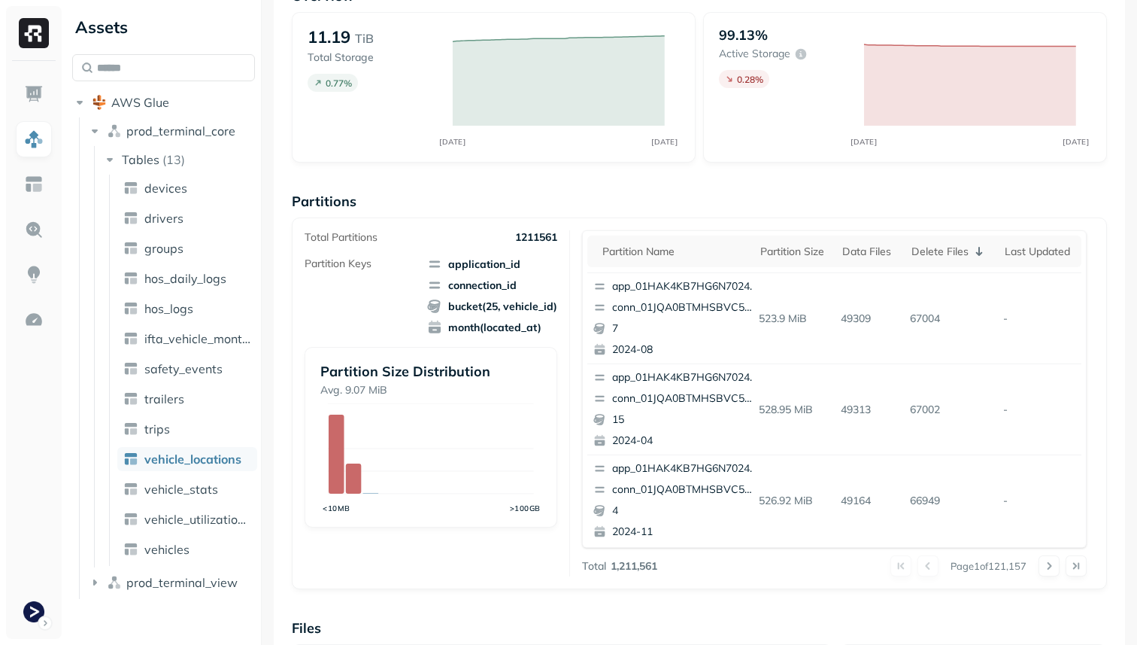
scroll to position [634, 0]
click at [1048, 560] on button at bounding box center [1049, 565] width 21 height 21
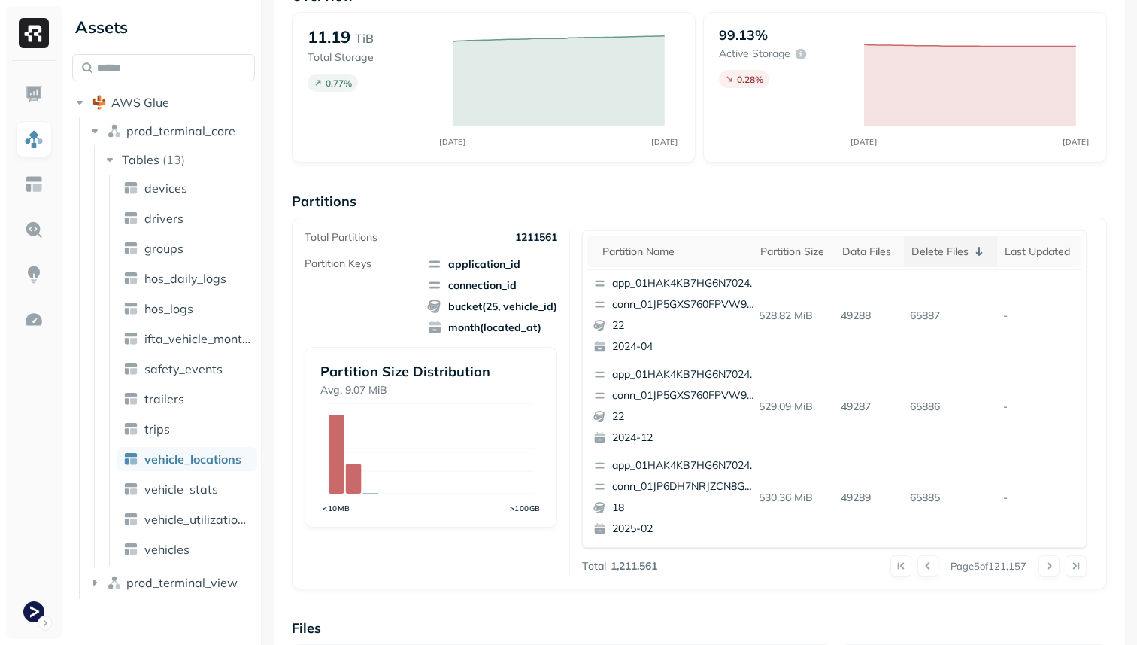
click at [949, 248] on div "Delete Files" at bounding box center [951, 251] width 79 height 18
click at [946, 241] on th "Delete Files" at bounding box center [953, 251] width 81 height 32
click at [897, 563] on div at bounding box center [915, 565] width 48 height 21
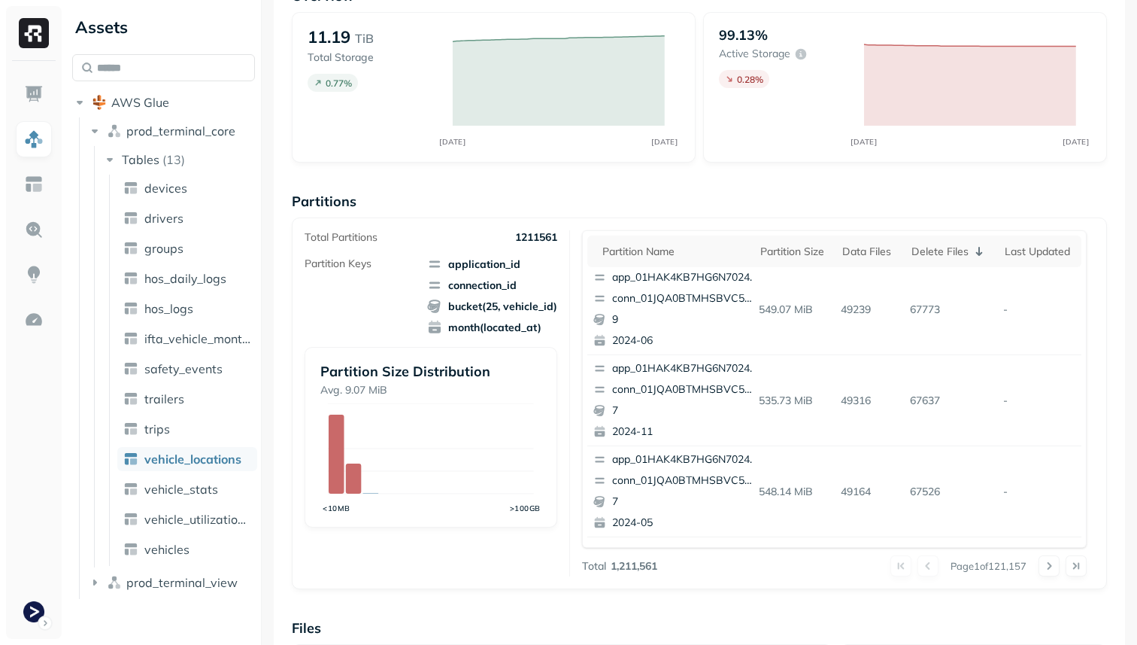
scroll to position [0, 0]
click at [162, 493] on span "vehicle_stats" at bounding box center [181, 488] width 74 height 15
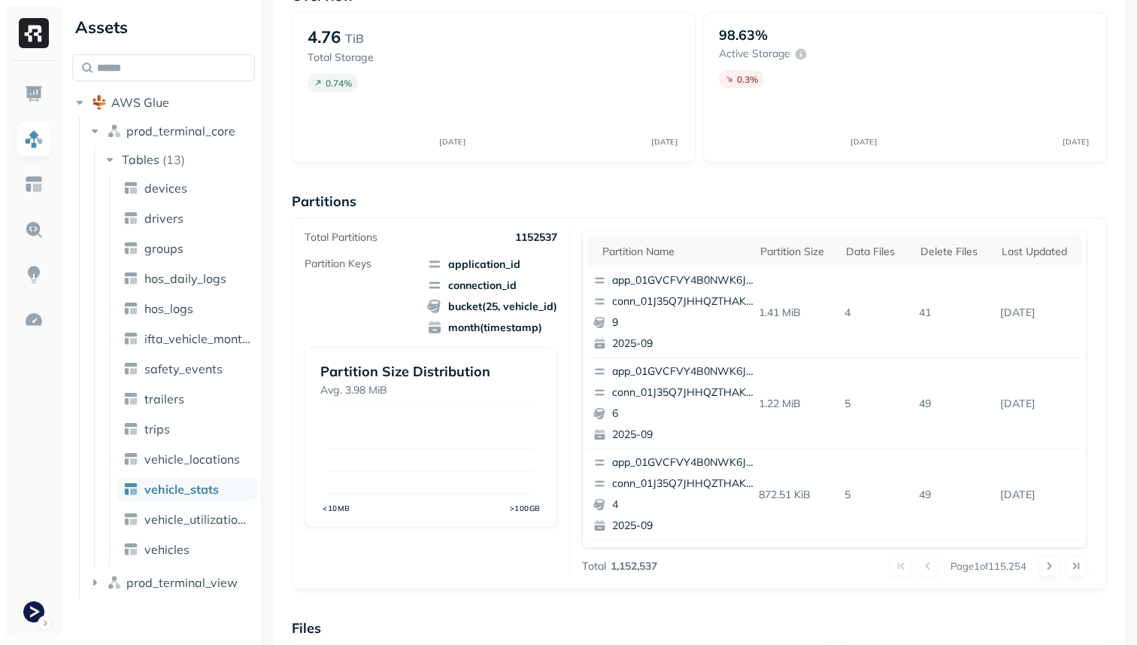
scroll to position [99, 0]
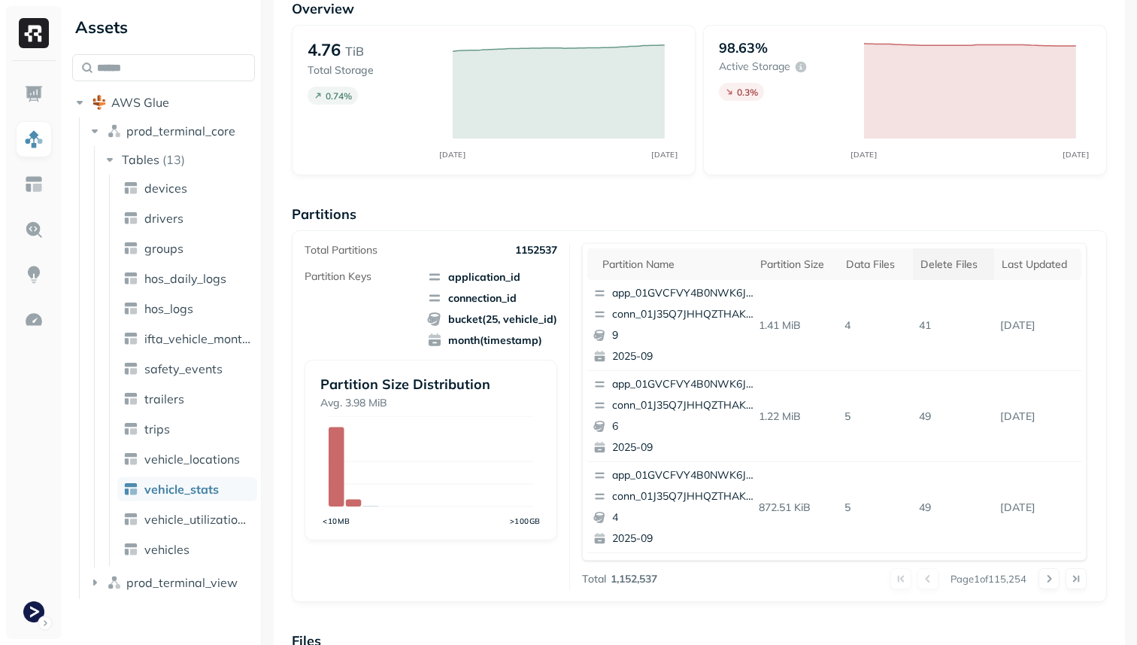
click at [968, 265] on div "Delete Files" at bounding box center [954, 264] width 66 height 14
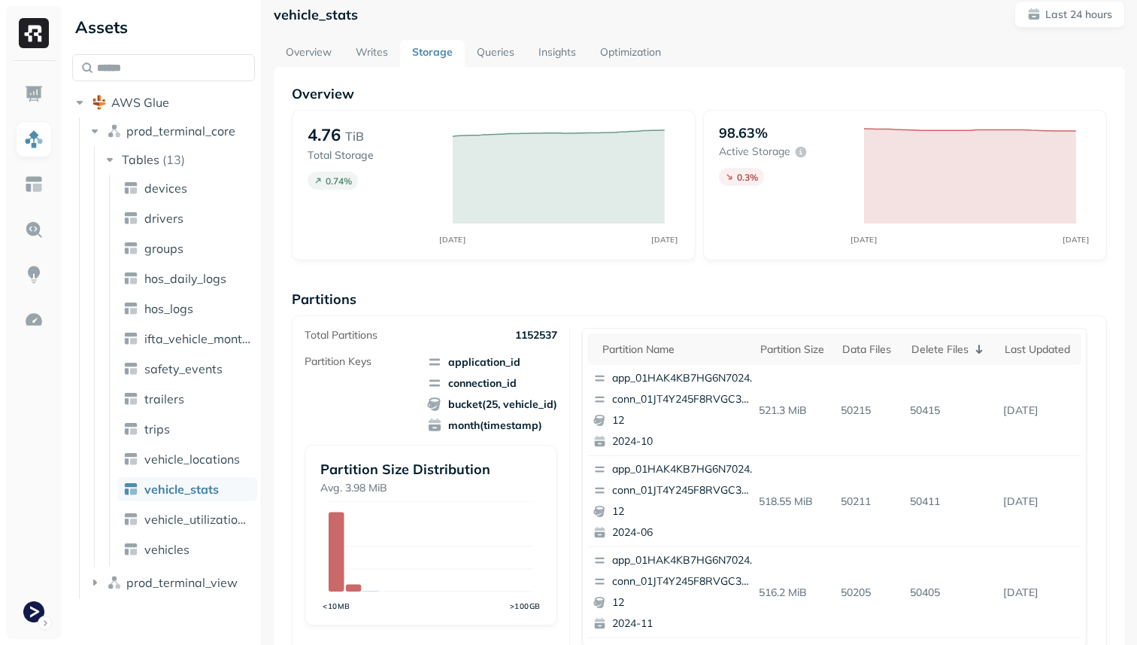
scroll to position [0, 0]
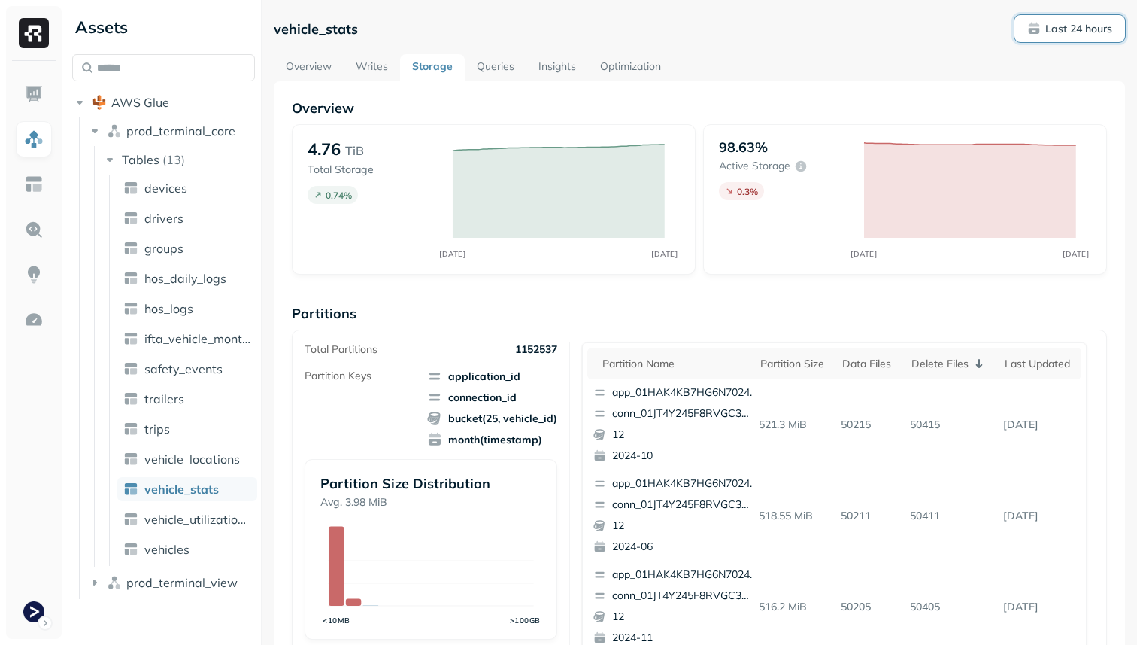
click at [1057, 26] on p "Last 24 hours" at bounding box center [1079, 29] width 67 height 14
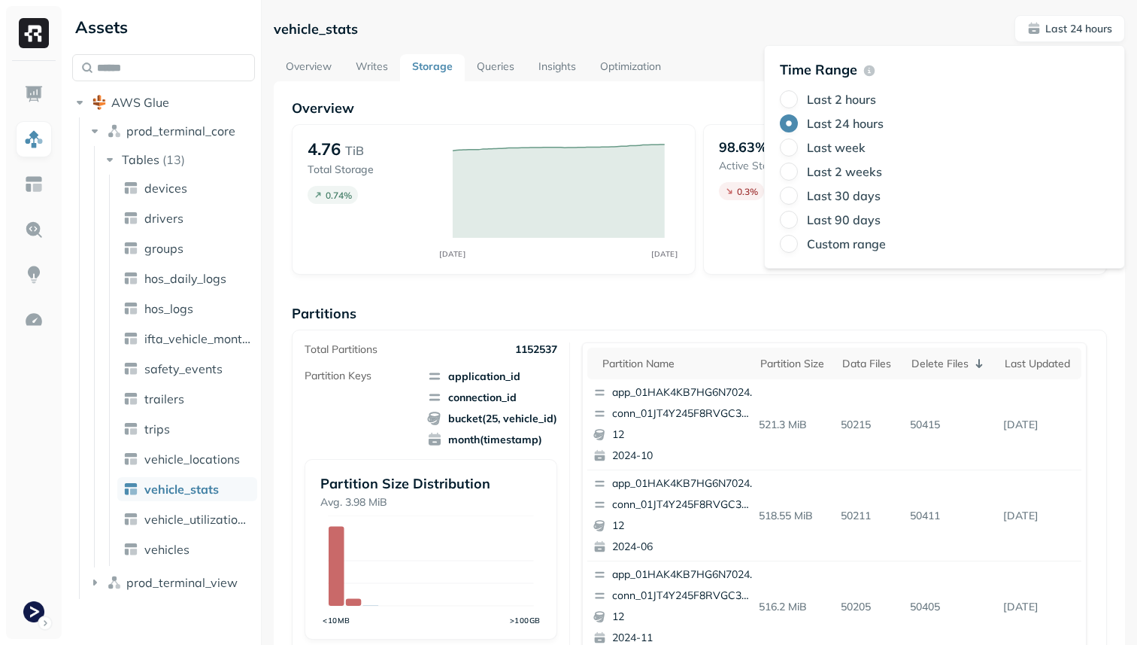
click at [864, 93] on label "Last 2 hours" at bounding box center [841, 99] width 69 height 15
click at [798, 93] on button "Last 2 hours" at bounding box center [789, 99] width 18 height 18
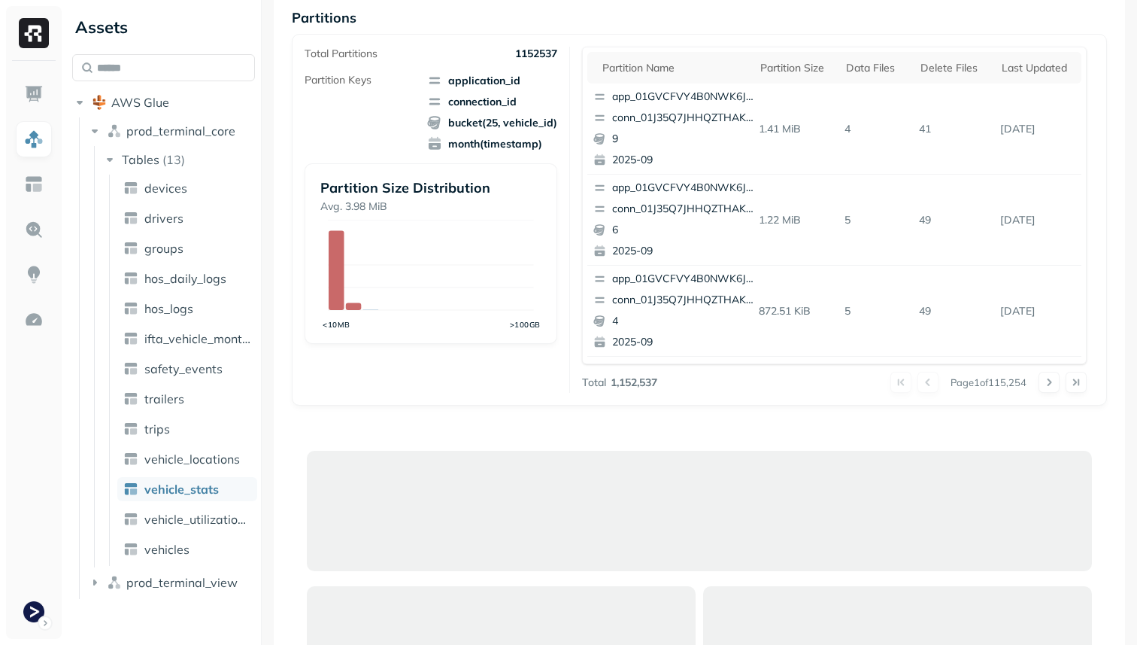
scroll to position [233, 0]
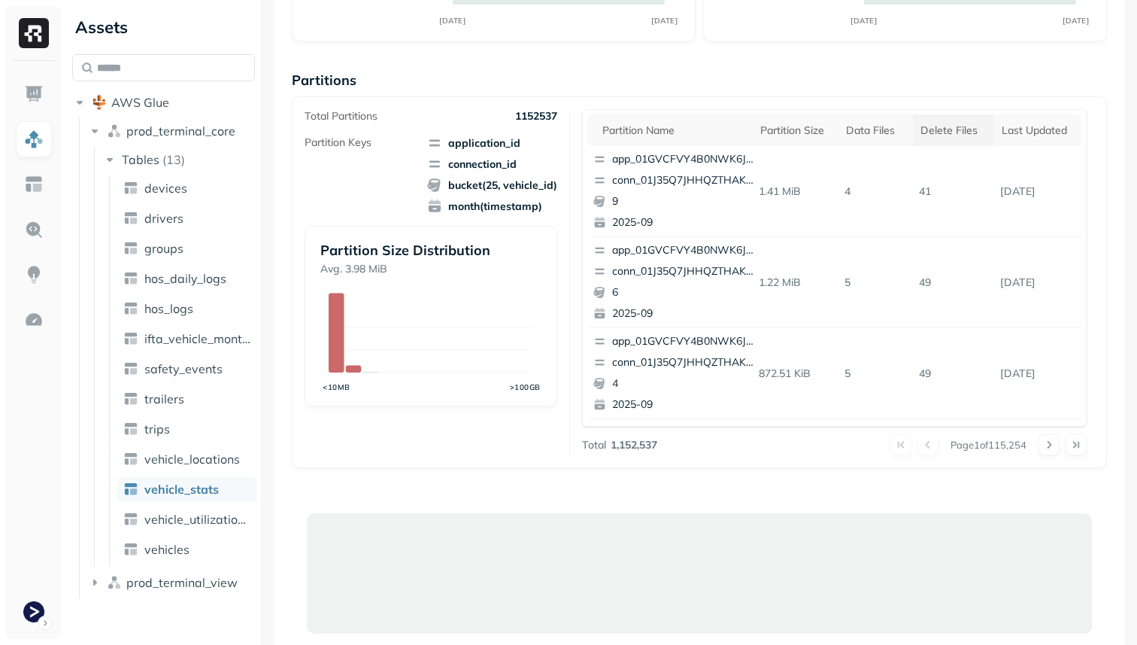
click at [940, 125] on div "Delete Files" at bounding box center [954, 130] width 66 height 14
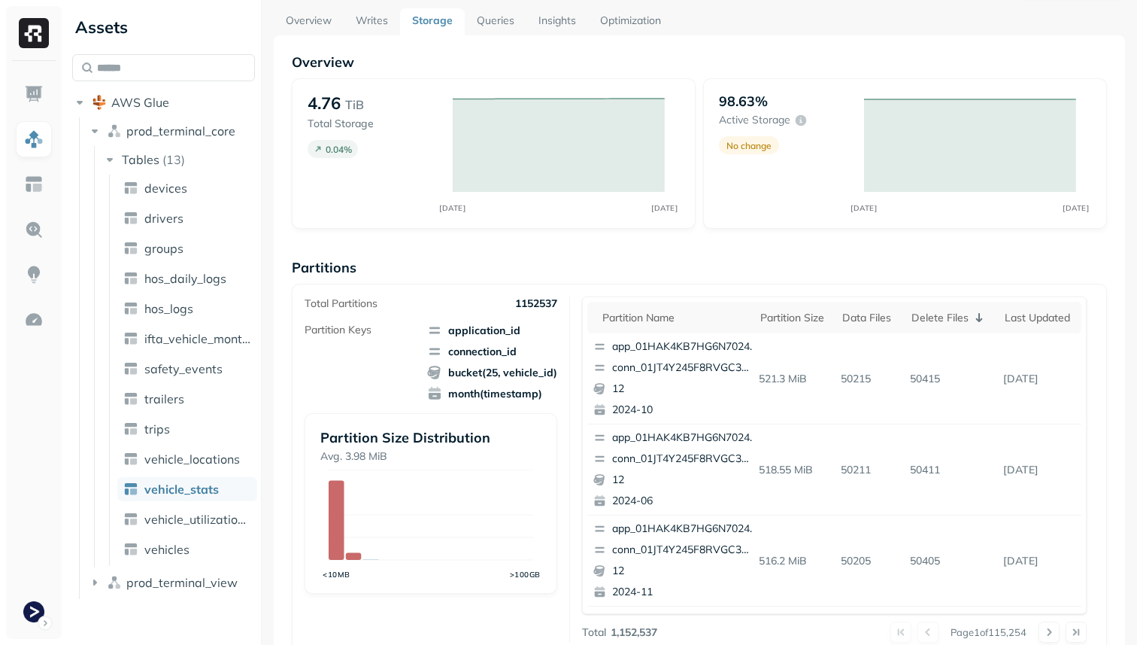
scroll to position [0, 0]
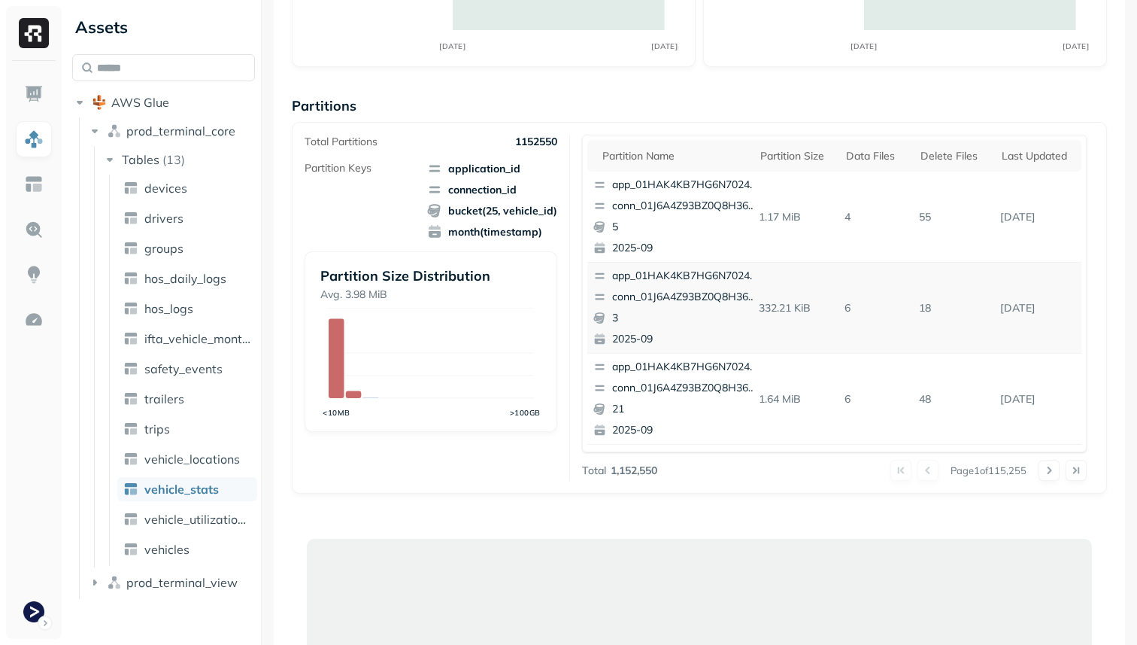
scroll to position [205, 0]
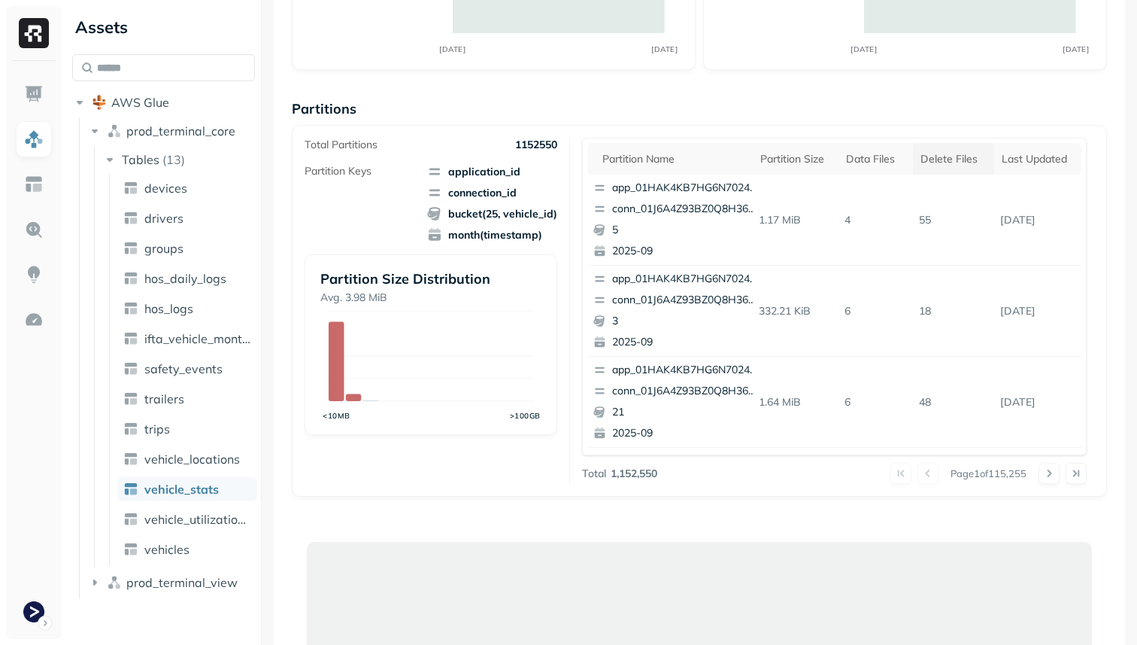
click at [950, 166] on th "Delete Files" at bounding box center [953, 159] width 81 height 32
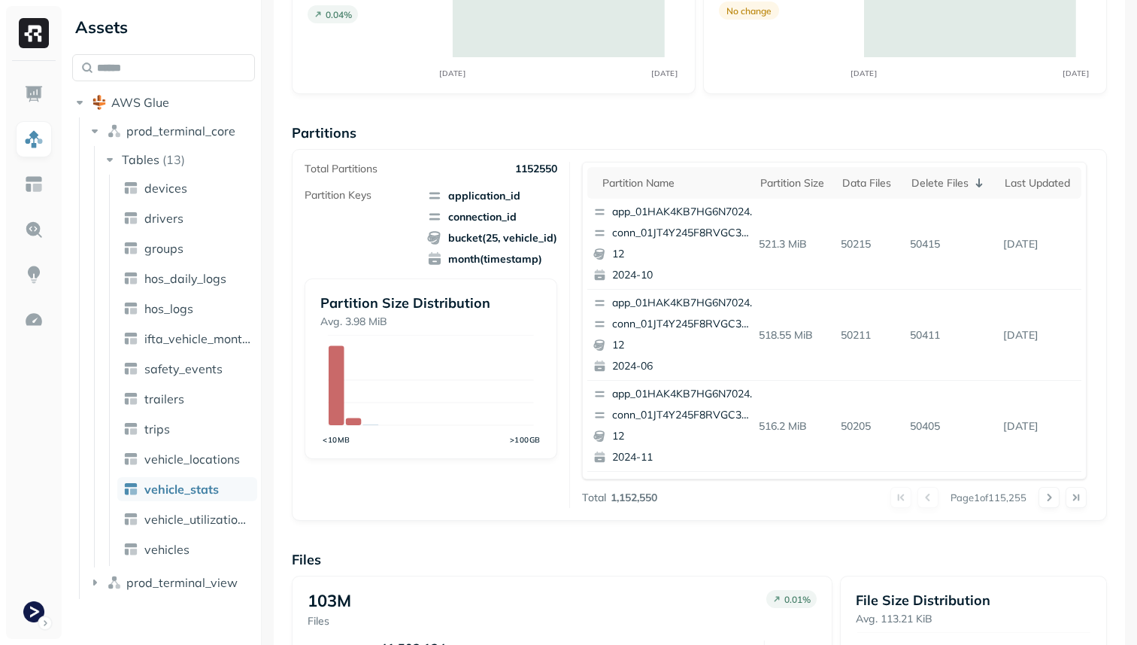
scroll to position [40, 0]
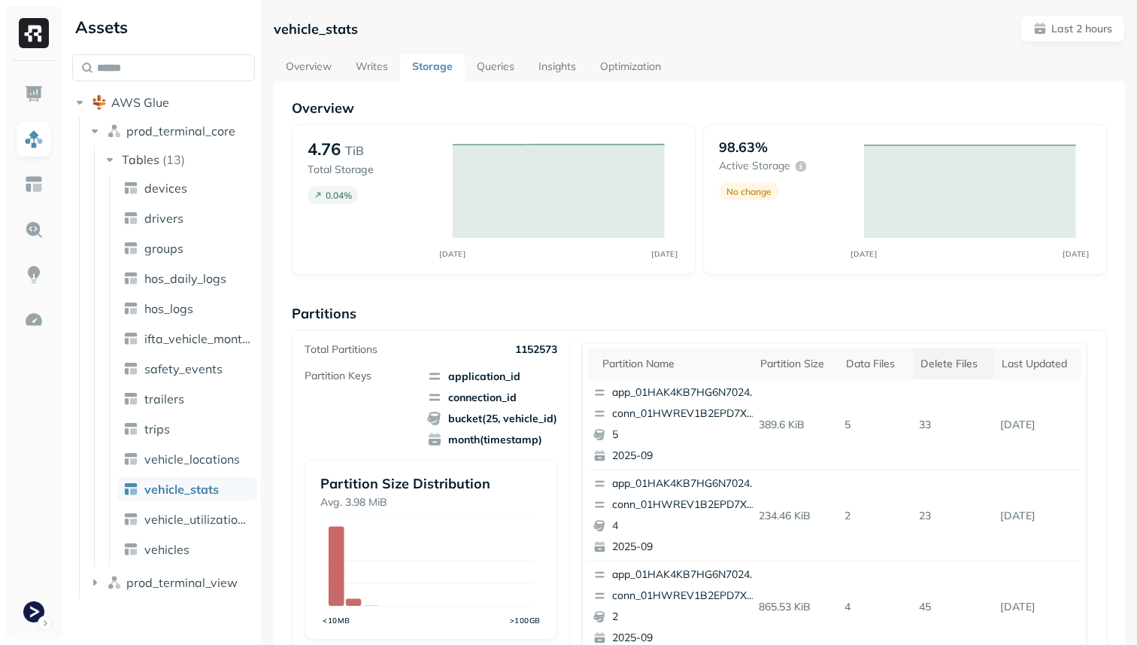
click at [948, 358] on div "Delete Files" at bounding box center [954, 364] width 66 height 14
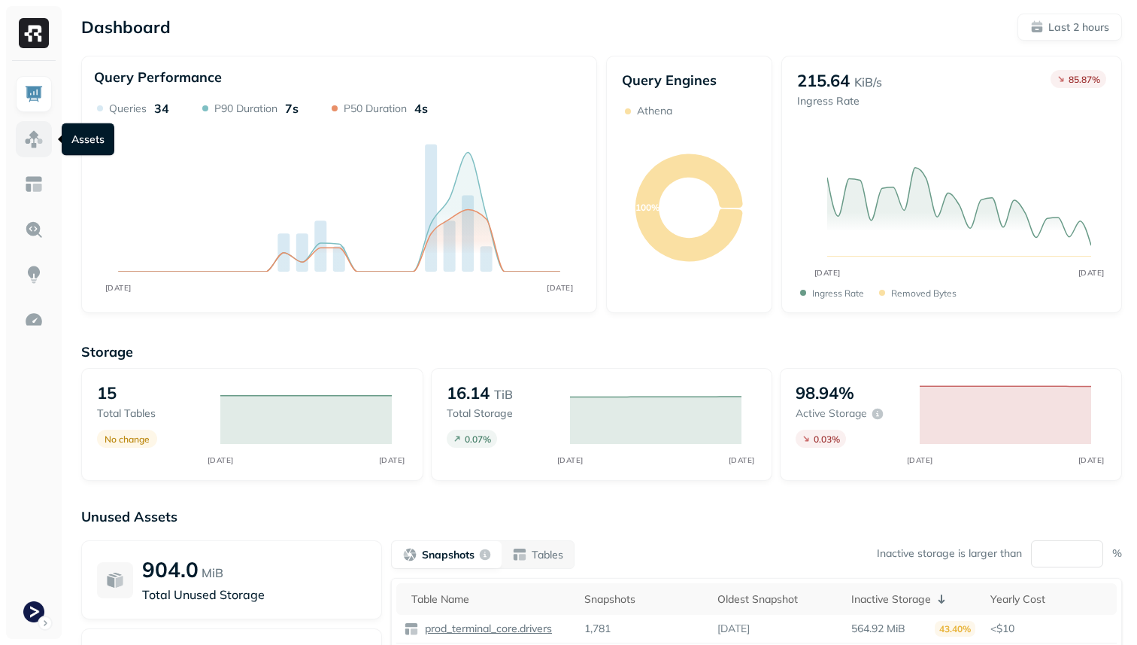
click at [24, 138] on img at bounding box center [34, 139] width 20 height 20
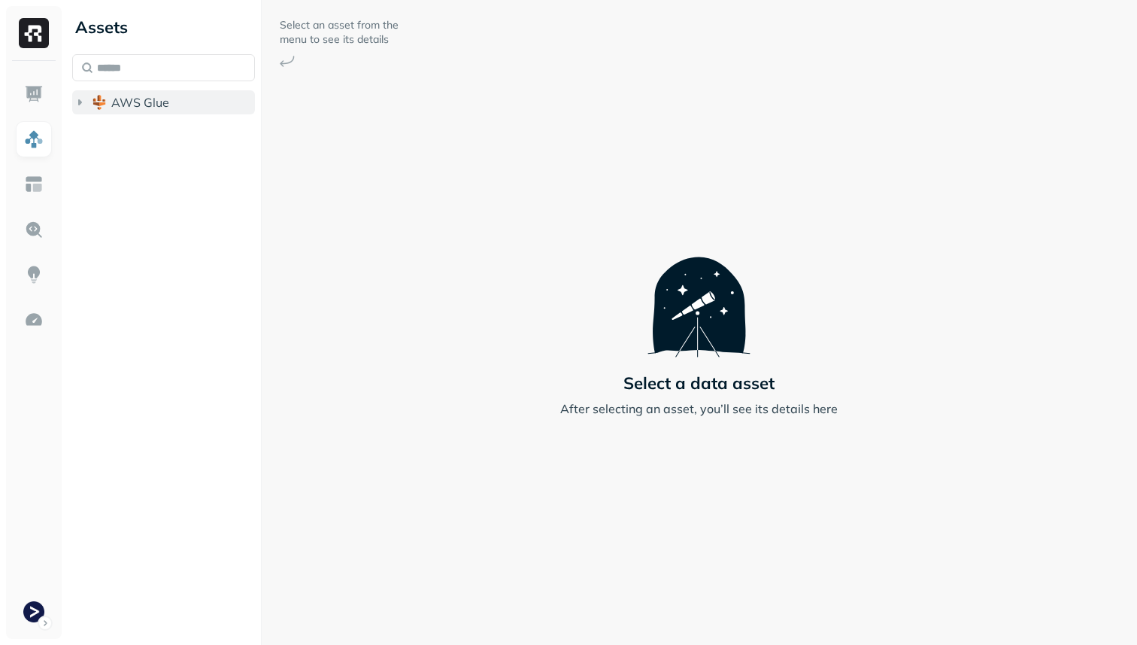
click at [123, 110] on button "AWS Glue" at bounding box center [163, 102] width 183 height 24
click at [135, 132] on span "prod_terminal_core" at bounding box center [180, 130] width 109 height 15
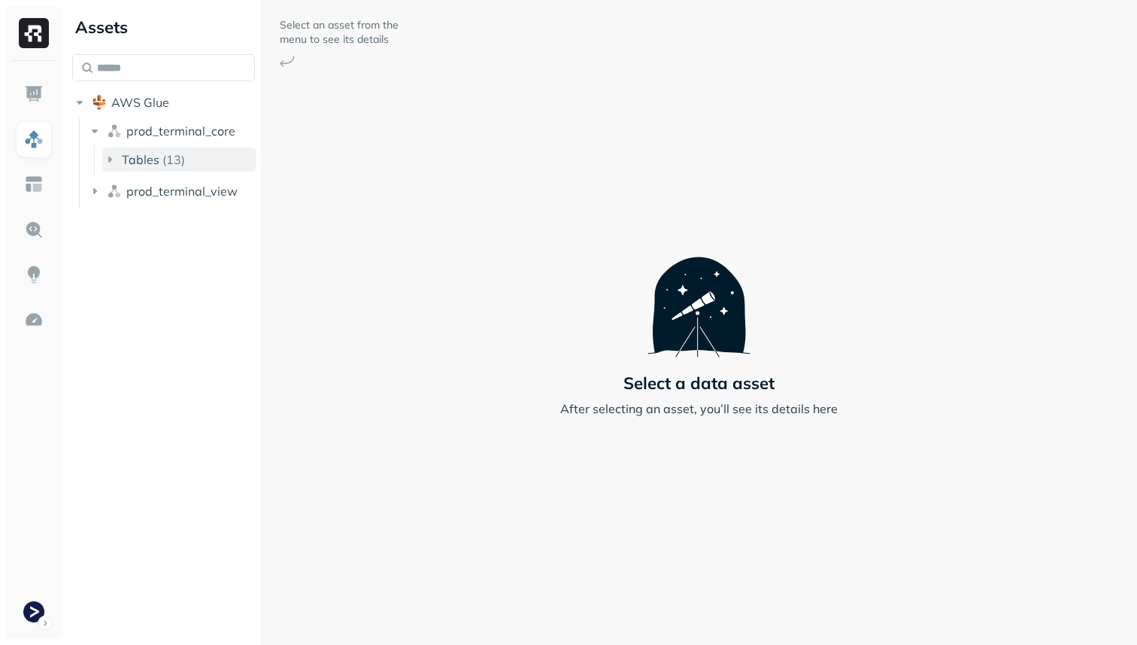
click at [143, 159] on span "Tables" at bounding box center [141, 159] width 38 height 15
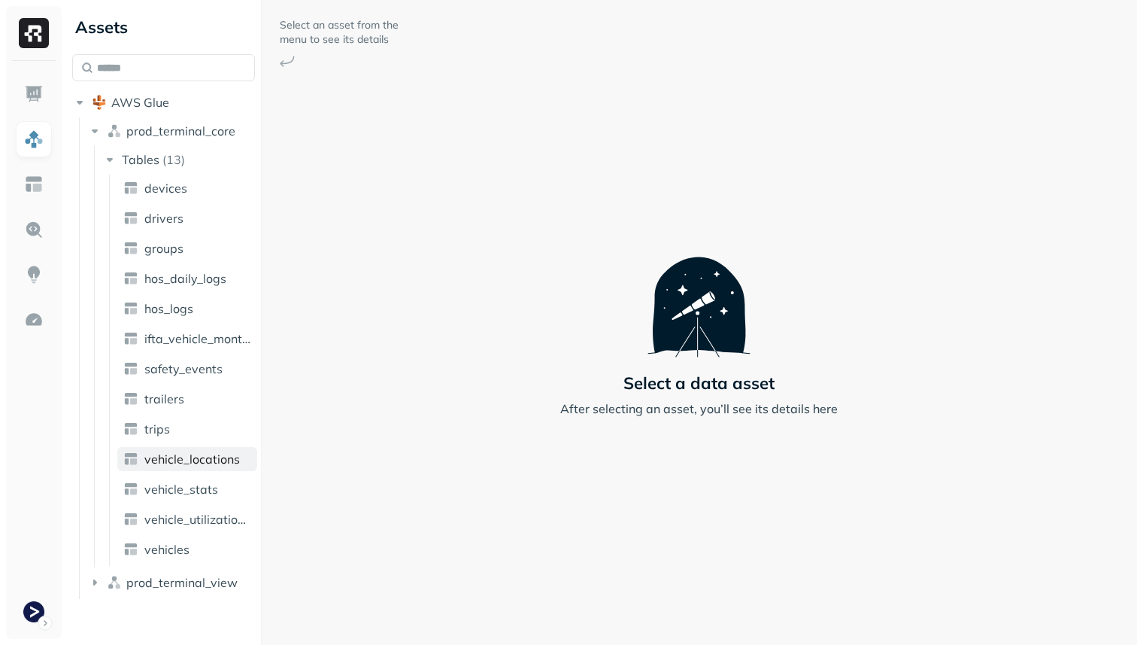
click at [202, 463] on span "vehicle_locations" at bounding box center [192, 458] width 96 height 15
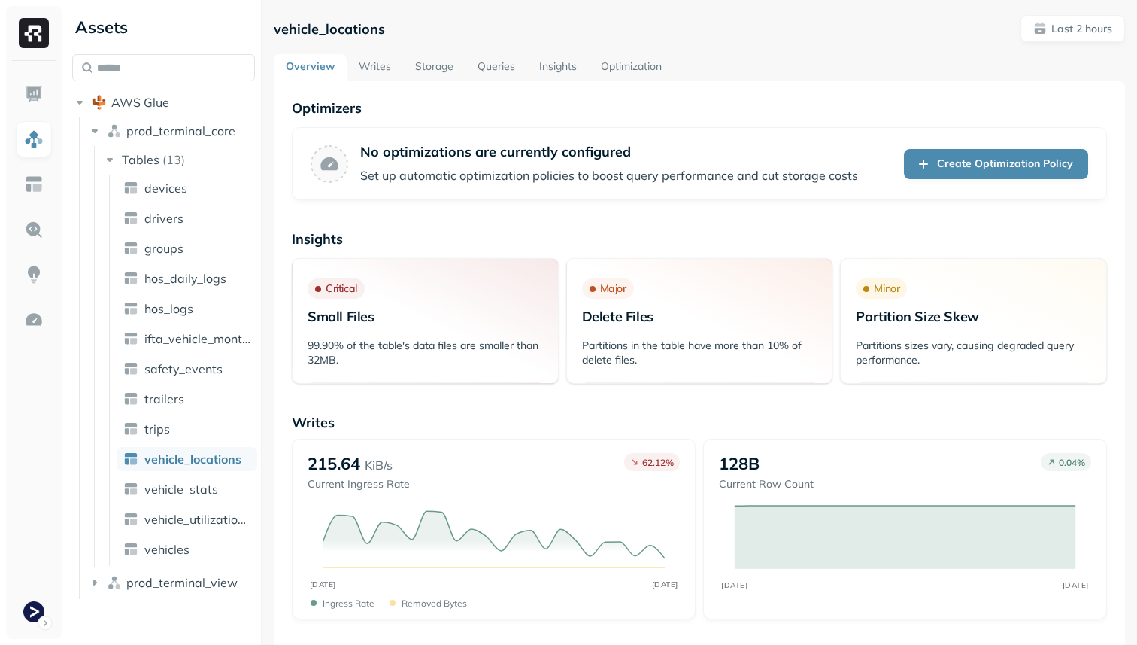
click at [641, 74] on link "Optimization" at bounding box center [631, 67] width 85 height 27
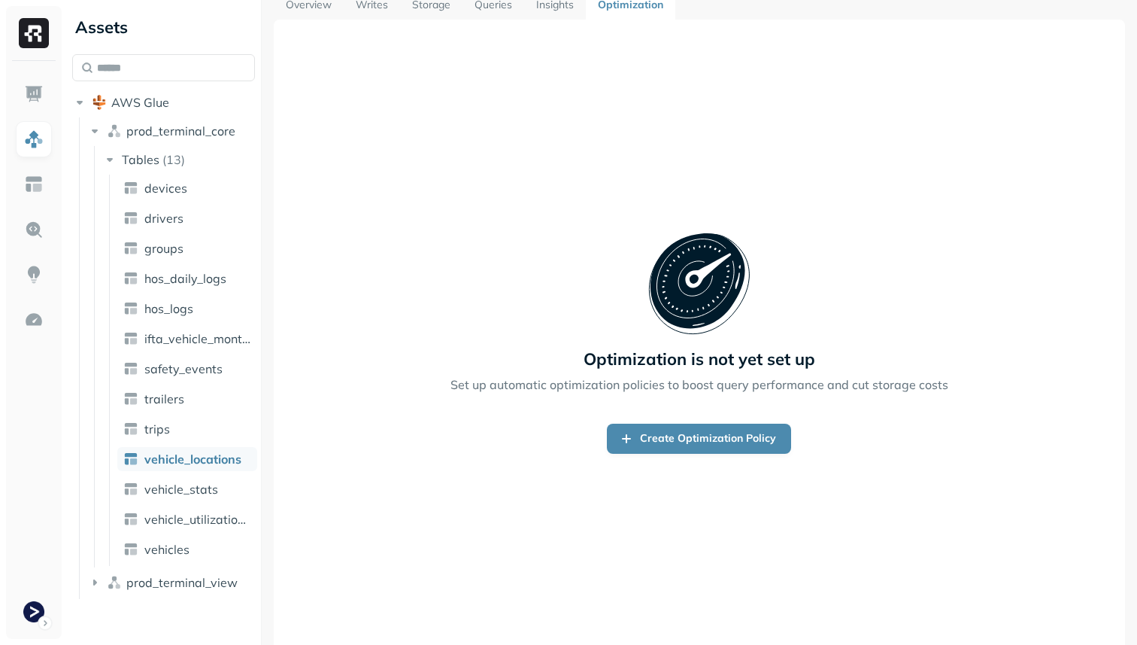
scroll to position [81, 0]
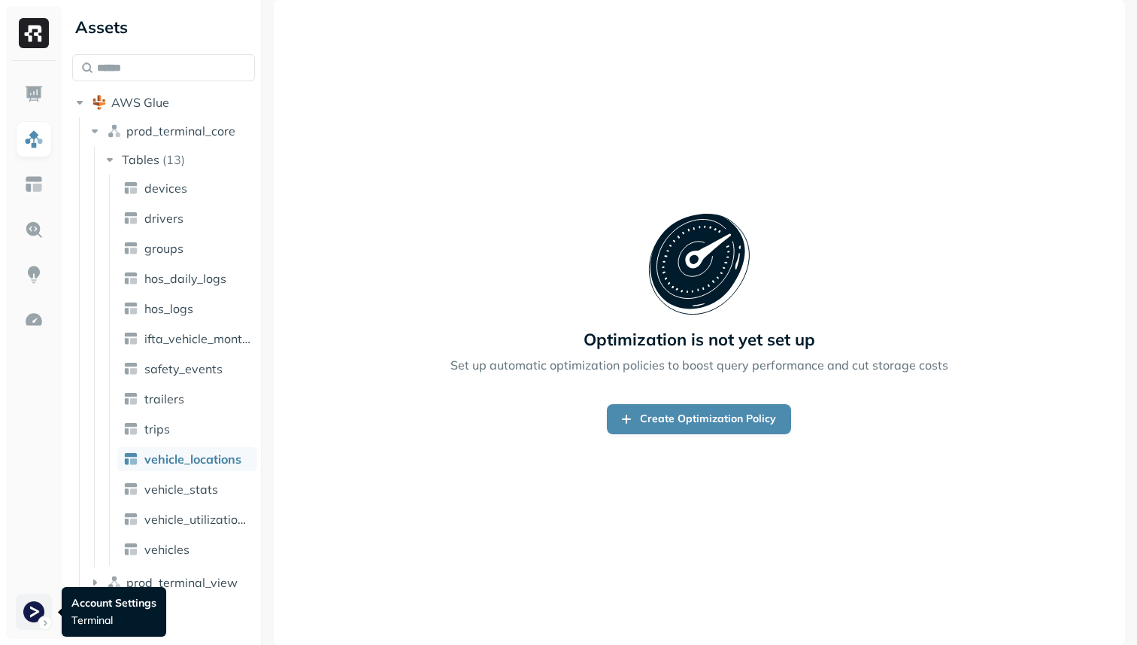
click at [38, 605] on html "Assets AWS Glue prod_terminal_core Tables ( 13 ) devices drivers groups hos_dai…" at bounding box center [568, 322] width 1137 height 645
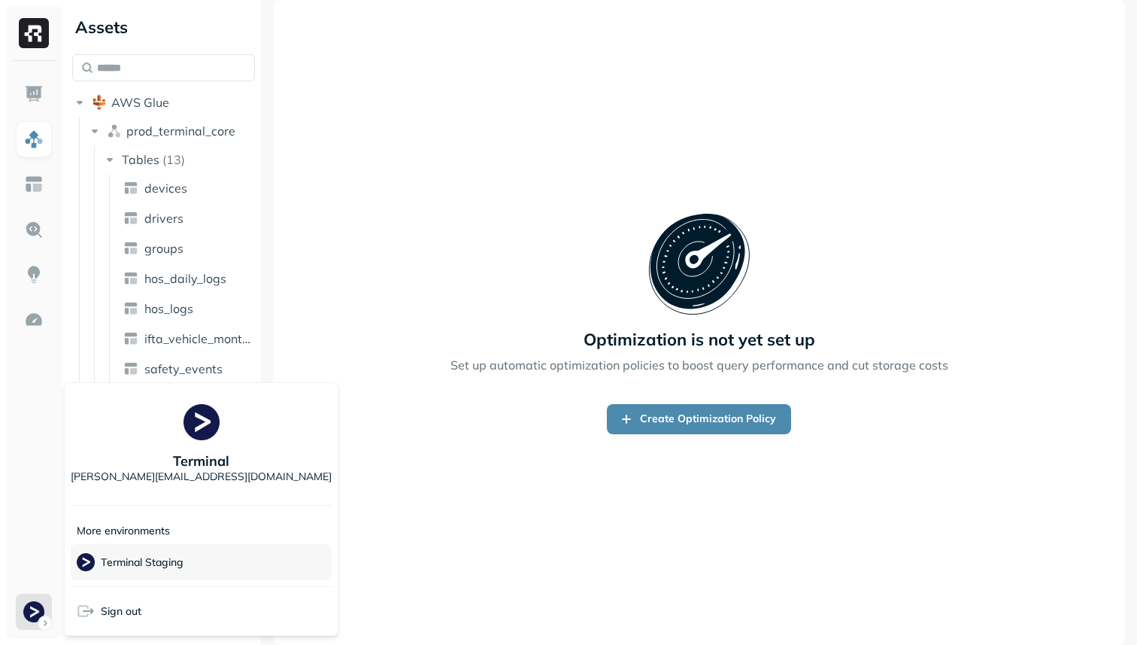
click at [147, 570] on span "Terminal Staging" at bounding box center [130, 562] width 107 height 18
